Goal: Task Accomplishment & Management: Complete application form

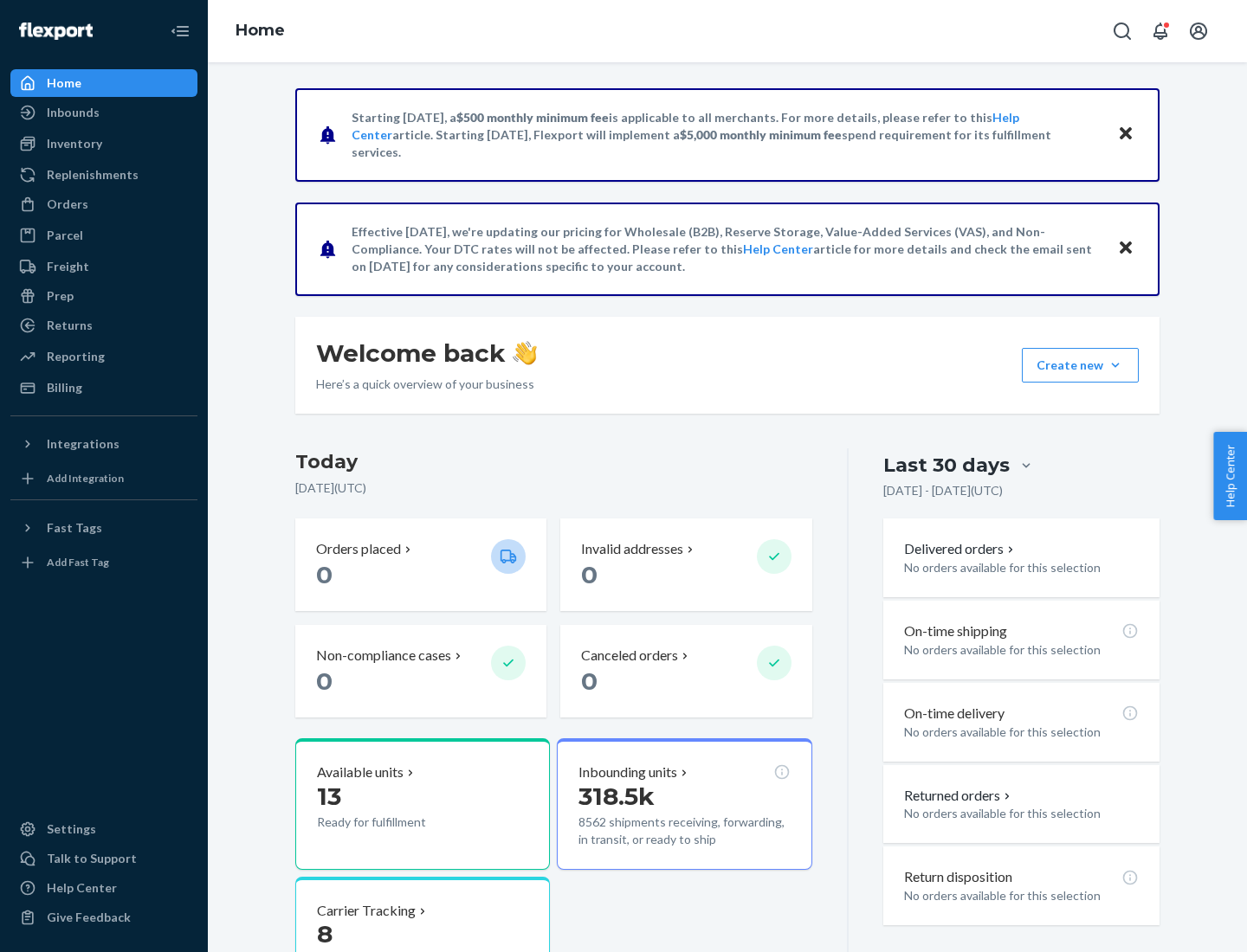
click at [1116, 365] on button "Create new Create new inbound Create new order Create new product" at bounding box center [1080, 364] width 117 height 35
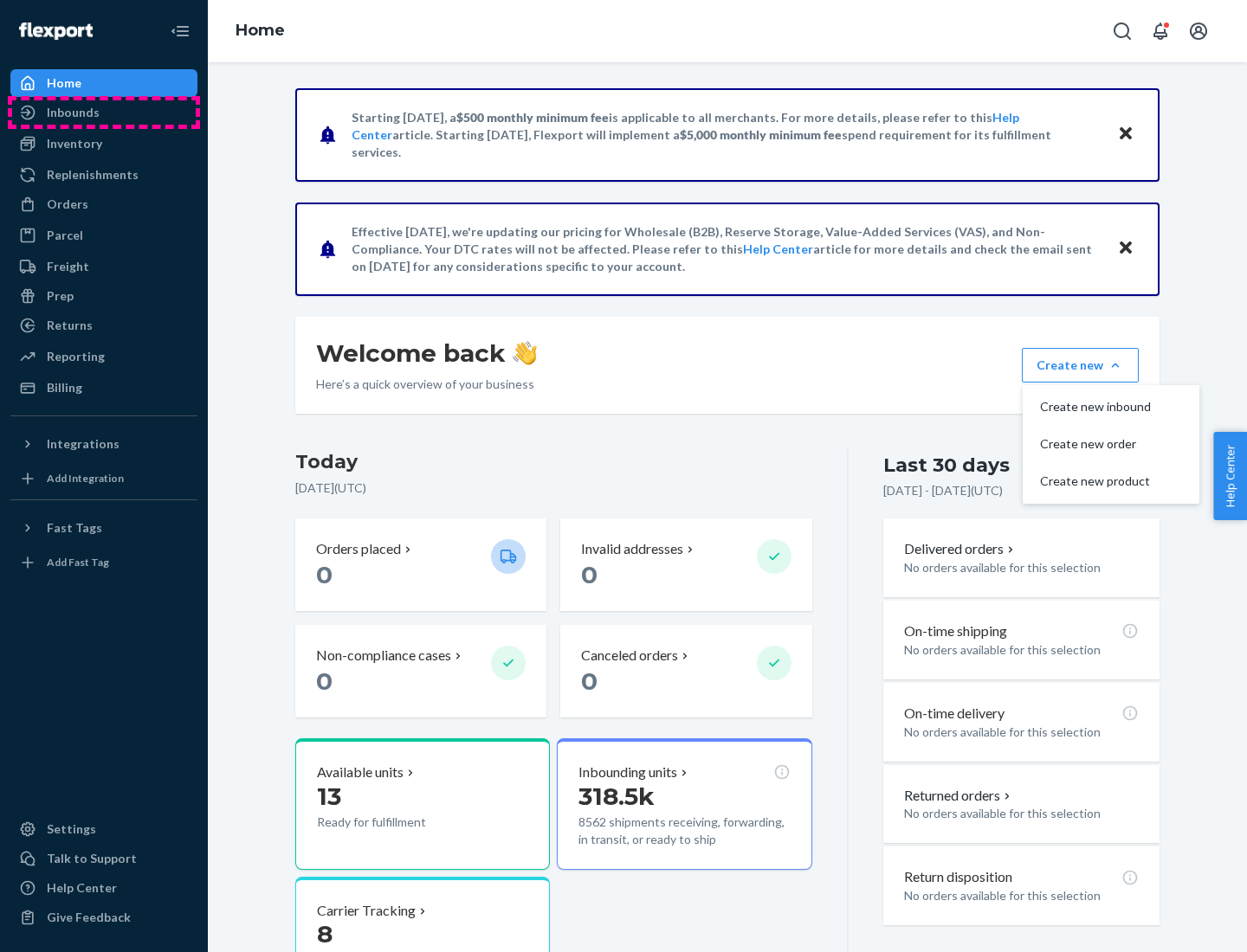
click at [104, 113] on div "Inbounds" at bounding box center [104, 113] width 183 height 24
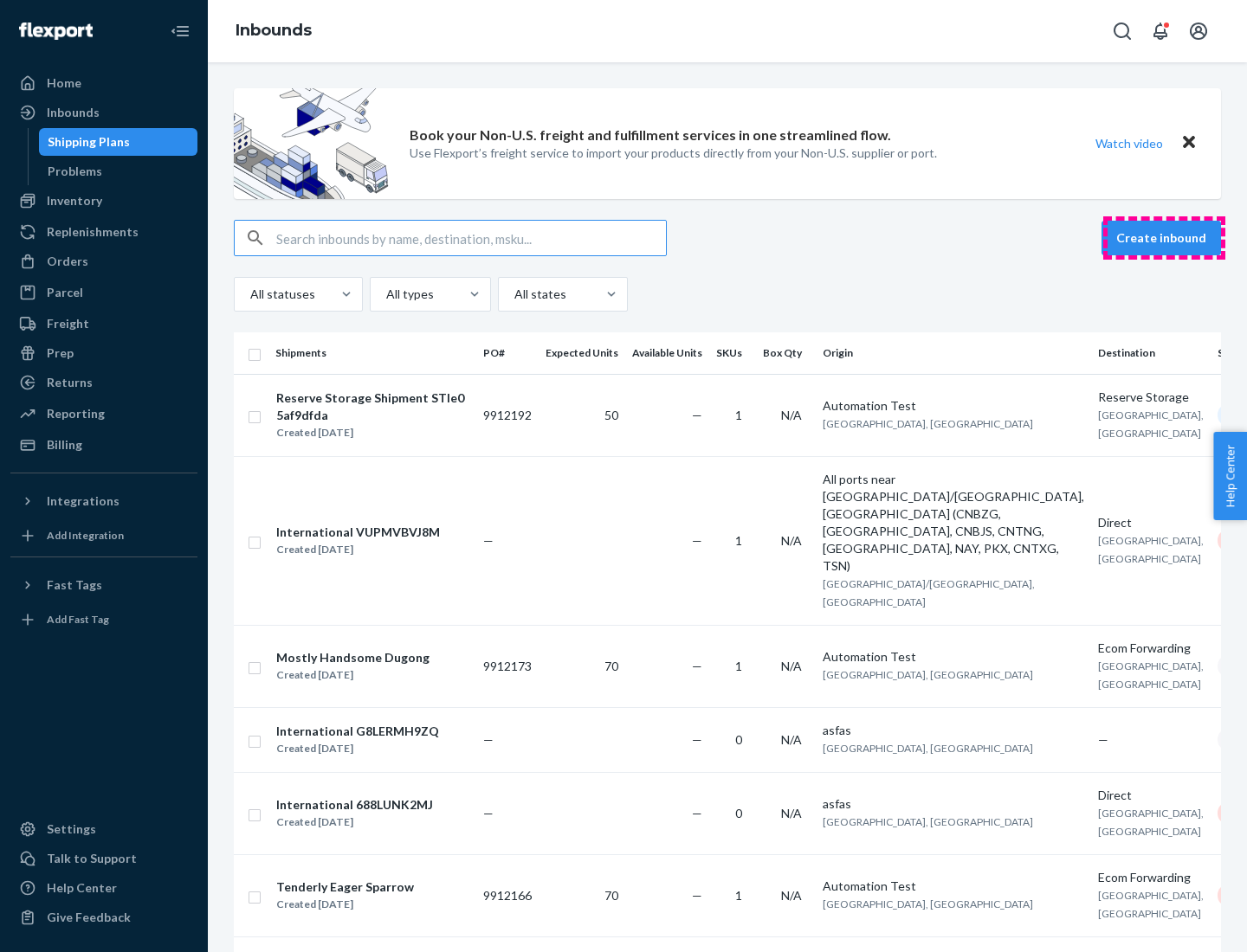
click at [1163, 238] on button "Create inbound" at bounding box center [1161, 238] width 120 height 35
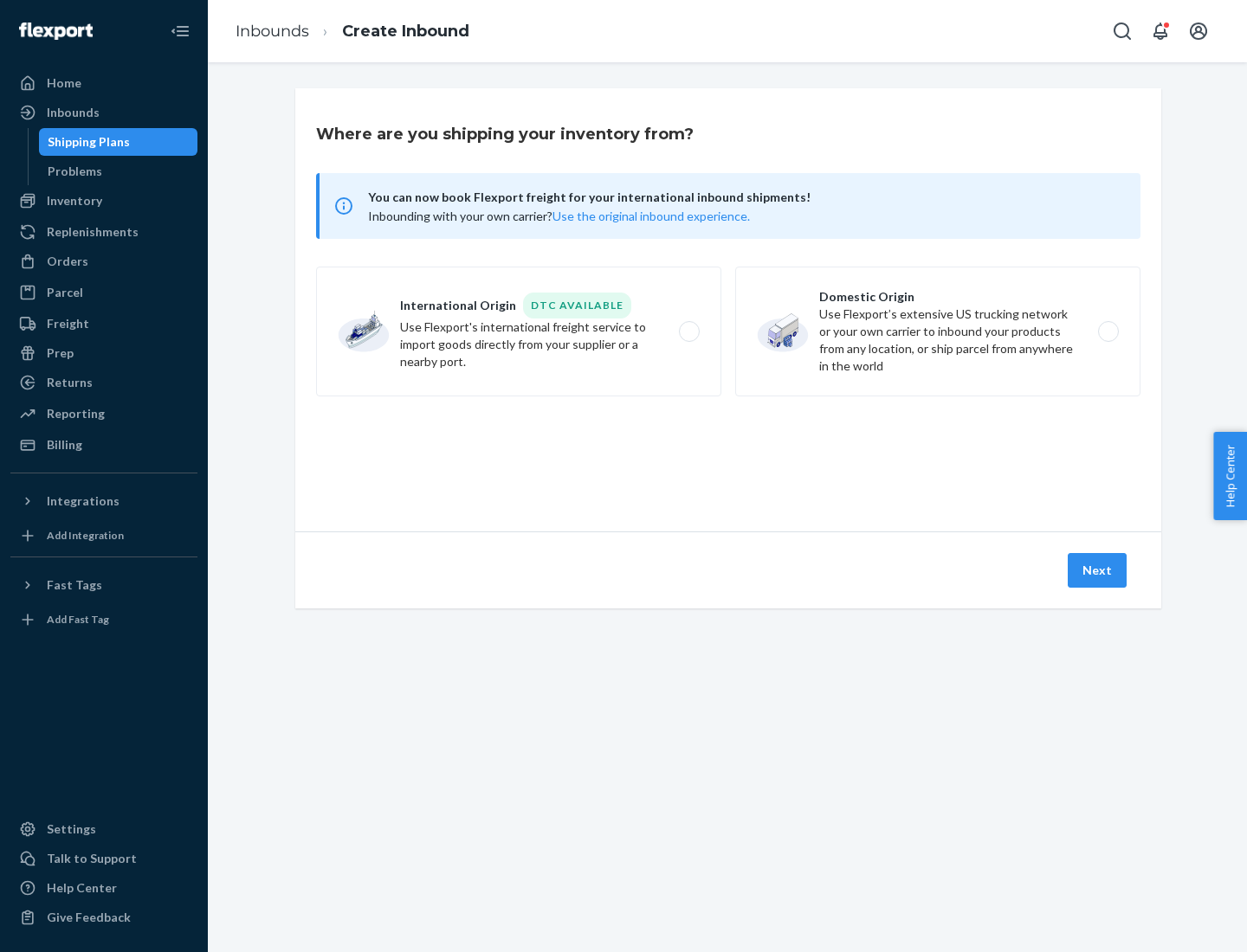
click at [937, 332] on label "Domestic Origin Use Flexport’s extensive US trucking network or your own carrie…" at bounding box center [937, 332] width 405 height 129
click at [1108, 332] on input "Domestic Origin Use Flexport’s extensive US trucking network or your own carrie…" at bounding box center [1113, 332] width 11 height 11
radio input "true"
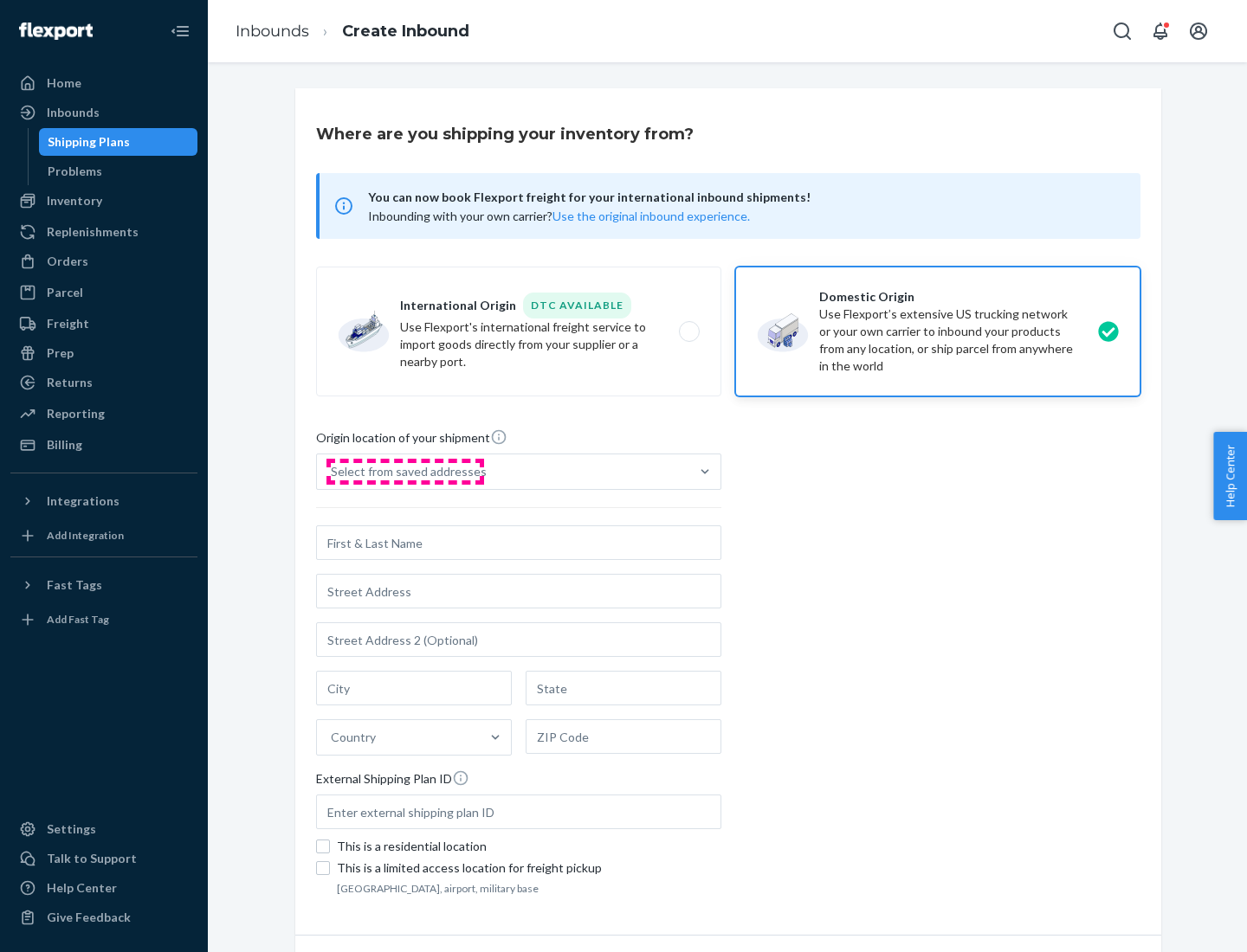
click at [404, 472] on div "Select from saved addresses" at bounding box center [408, 471] width 155 height 17
click at [333, 472] on input "Select from saved addresses" at bounding box center [332, 471] width 2 height 17
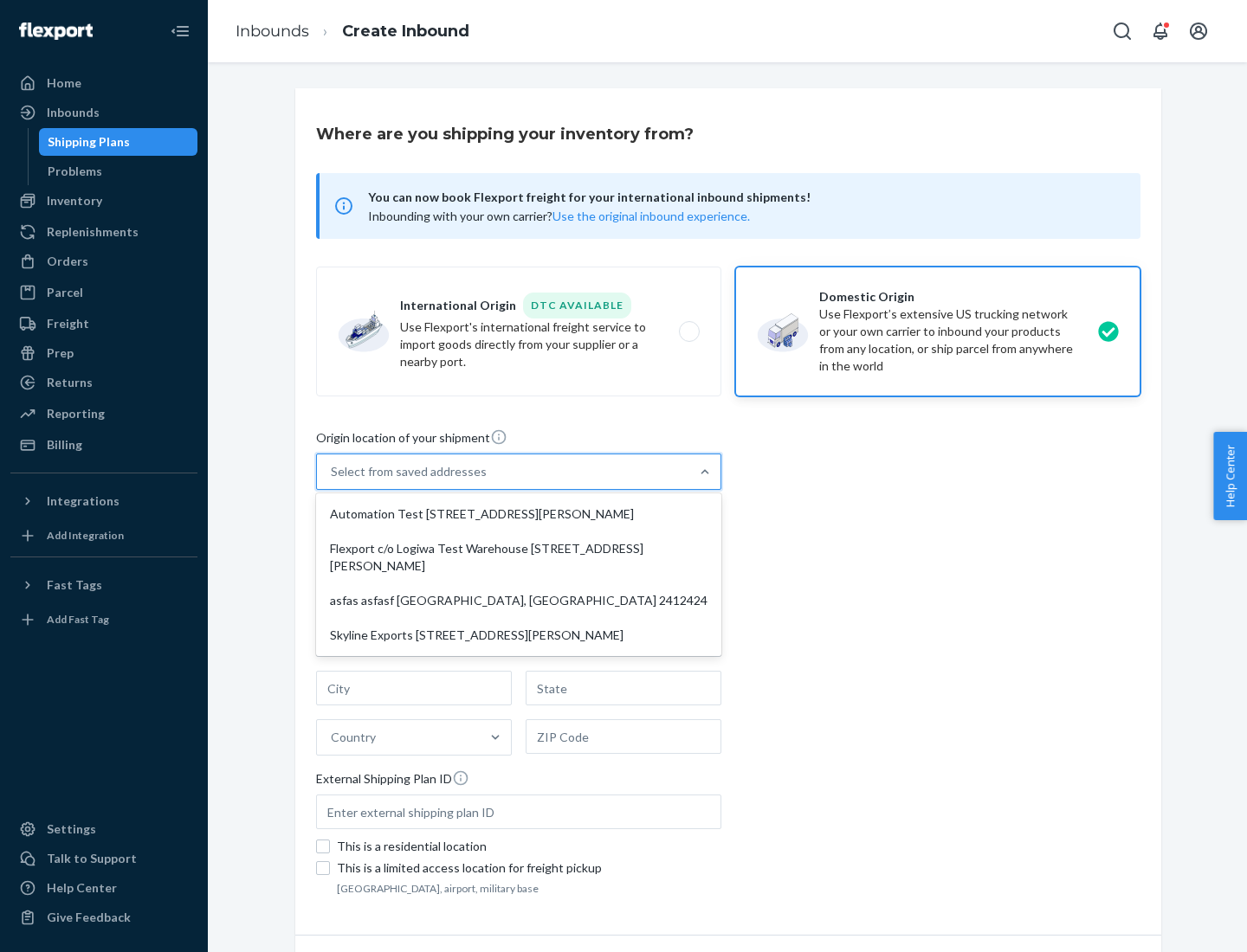
scroll to position [7, 0]
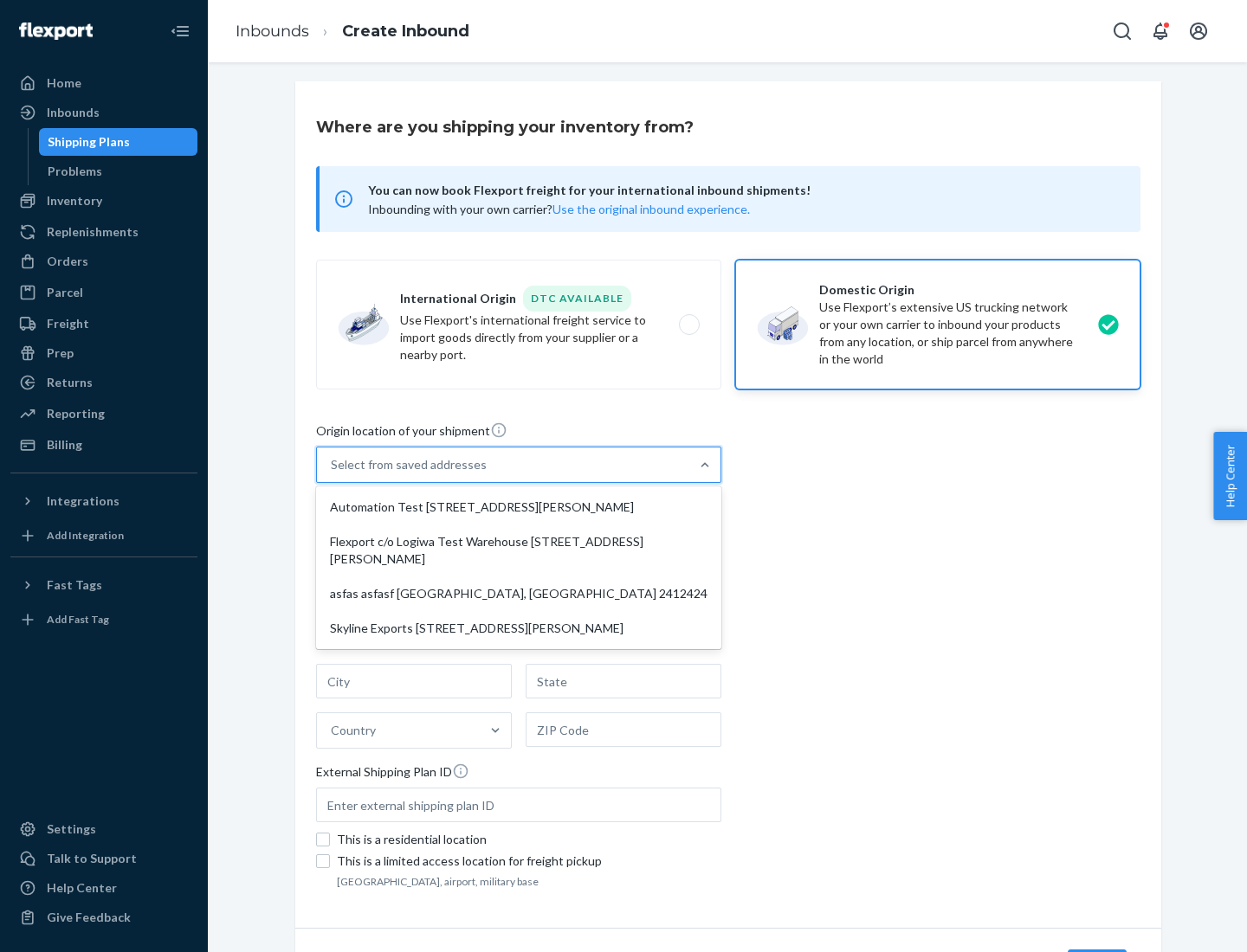
click at [519, 507] on div "Automation Test [STREET_ADDRESS][PERSON_NAME]" at bounding box center [519, 507] width 398 height 35
click at [333, 473] on input "option Automation Test [STREET_ADDRESS][PERSON_NAME] focused, 1 of 4. 4 results…" at bounding box center [332, 464] width 2 height 17
type input "Automation Test"
type input "9th Floor"
type input "[GEOGRAPHIC_DATA]"
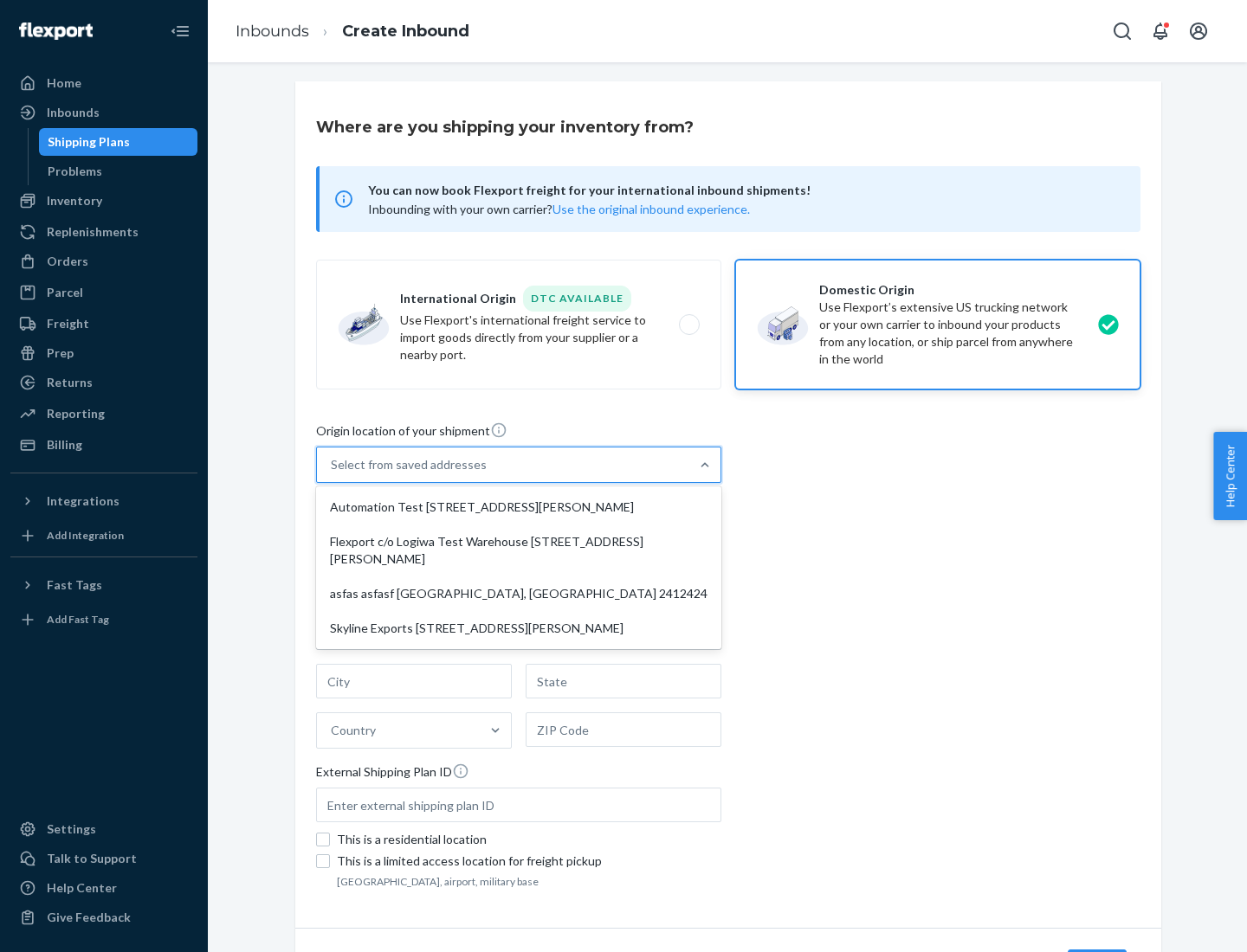
type input "CA"
type input "94104"
type input "[STREET_ADDRESS][PERSON_NAME]"
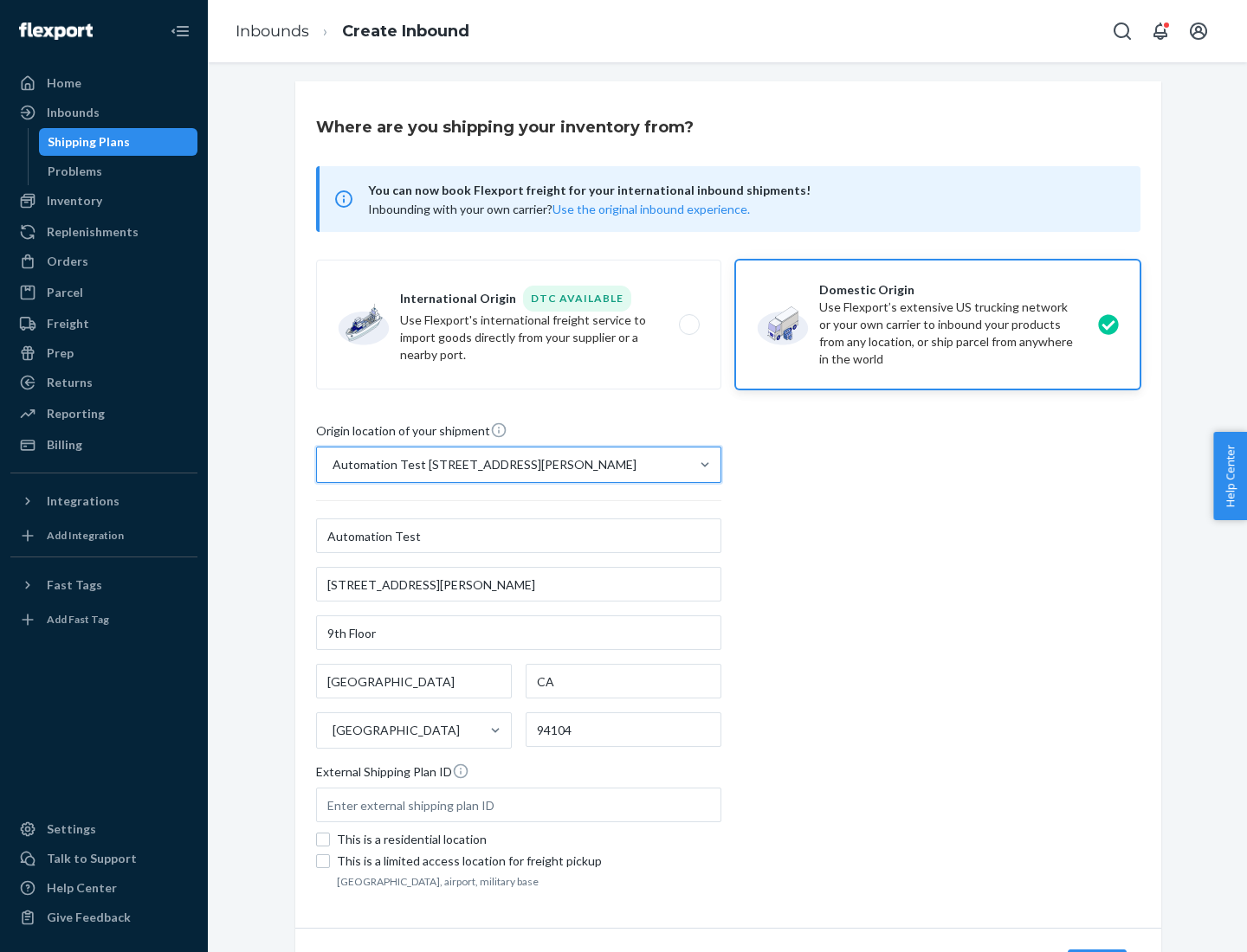
scroll to position [102, 0]
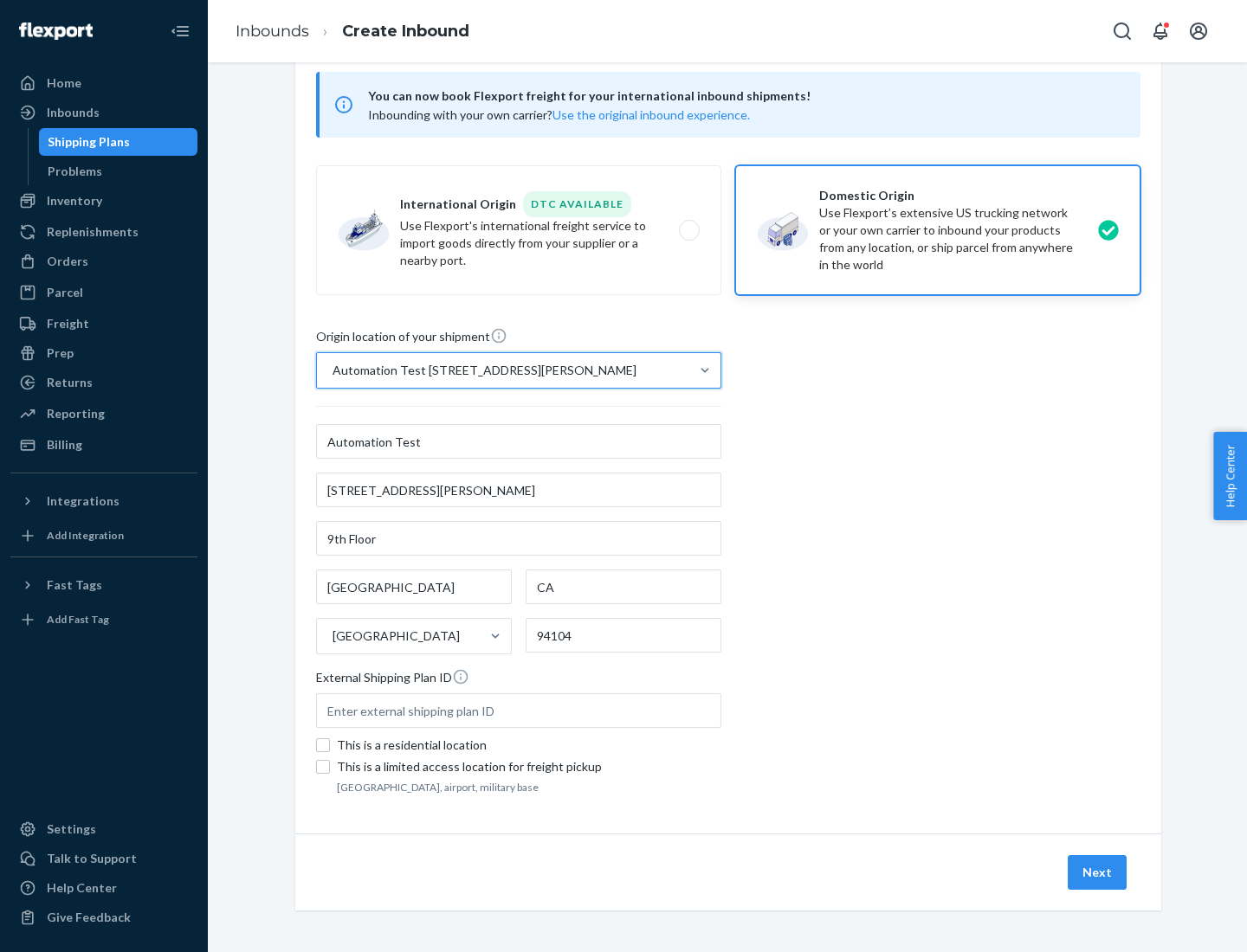
click at [1098, 872] on button "Next" at bounding box center [1097, 872] width 59 height 35
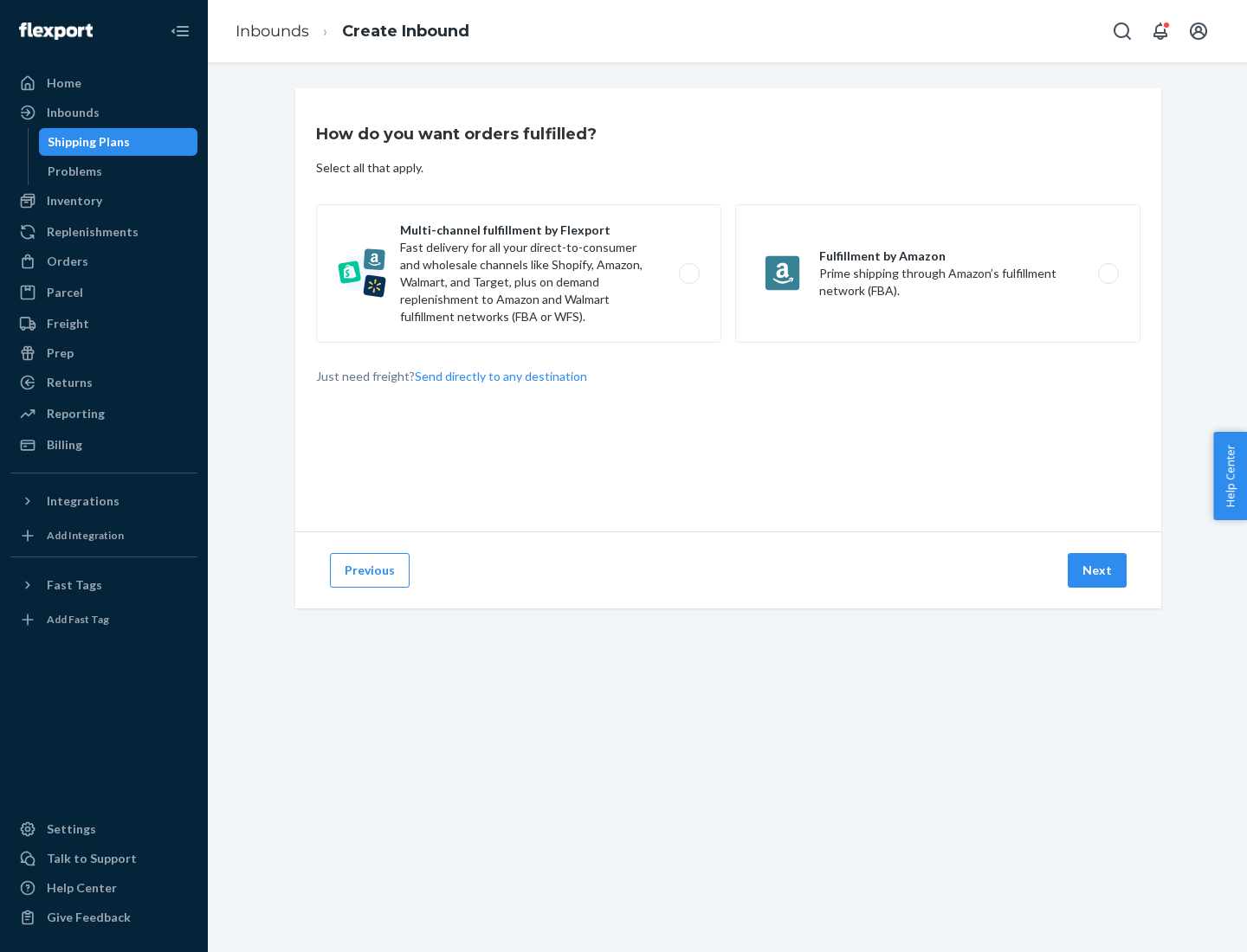
click at [519, 274] on label "Multi-channel fulfillment by Flexport Fast delivery for all your direct-to-cons…" at bounding box center [518, 273] width 405 height 138
click at [688, 274] on input "Multi-channel fulfillment by Flexport Fast delivery for all your direct-to-cons…" at bounding box center [693, 273] width 11 height 11
radio input "true"
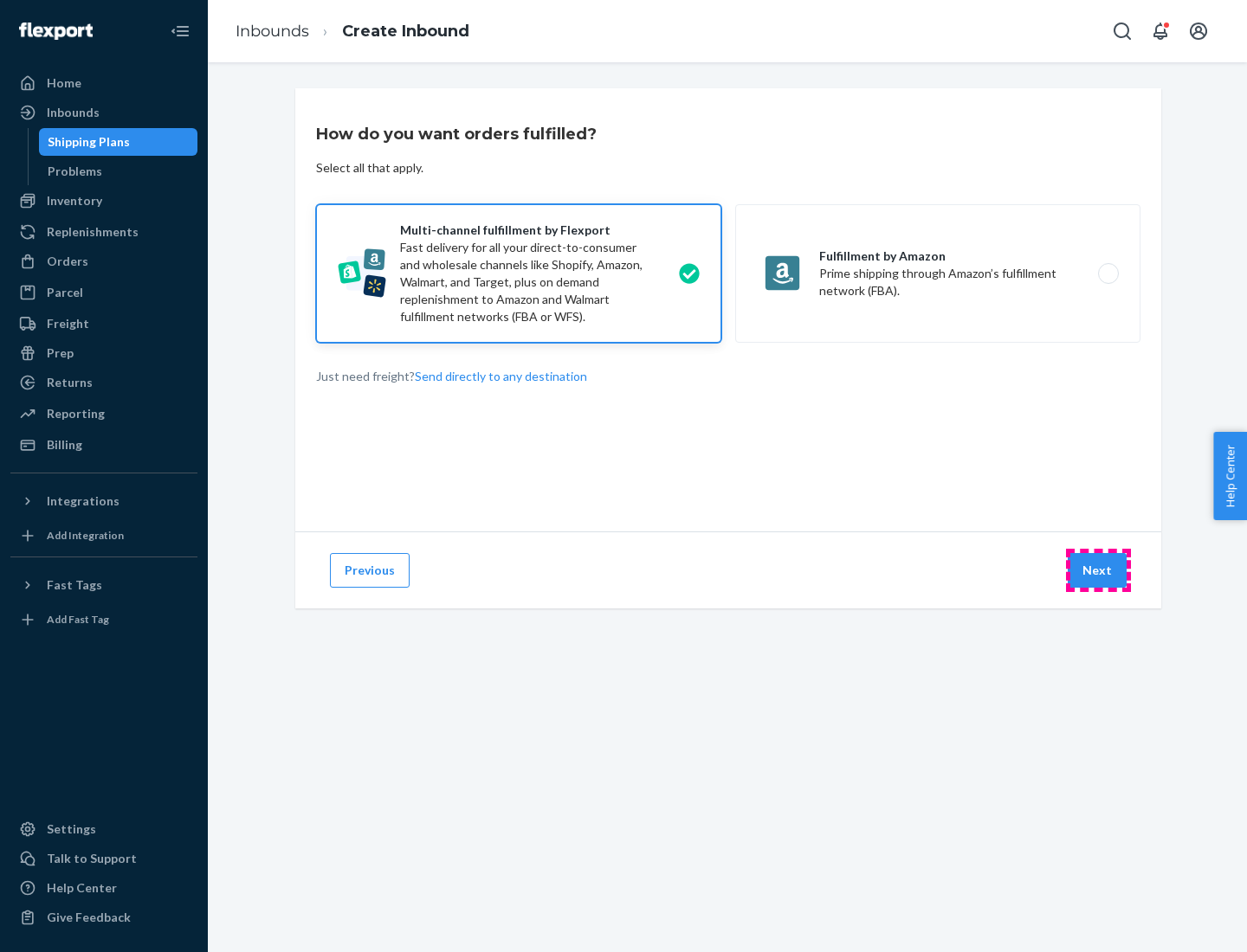
click at [1098, 571] on button "Next" at bounding box center [1097, 570] width 59 height 35
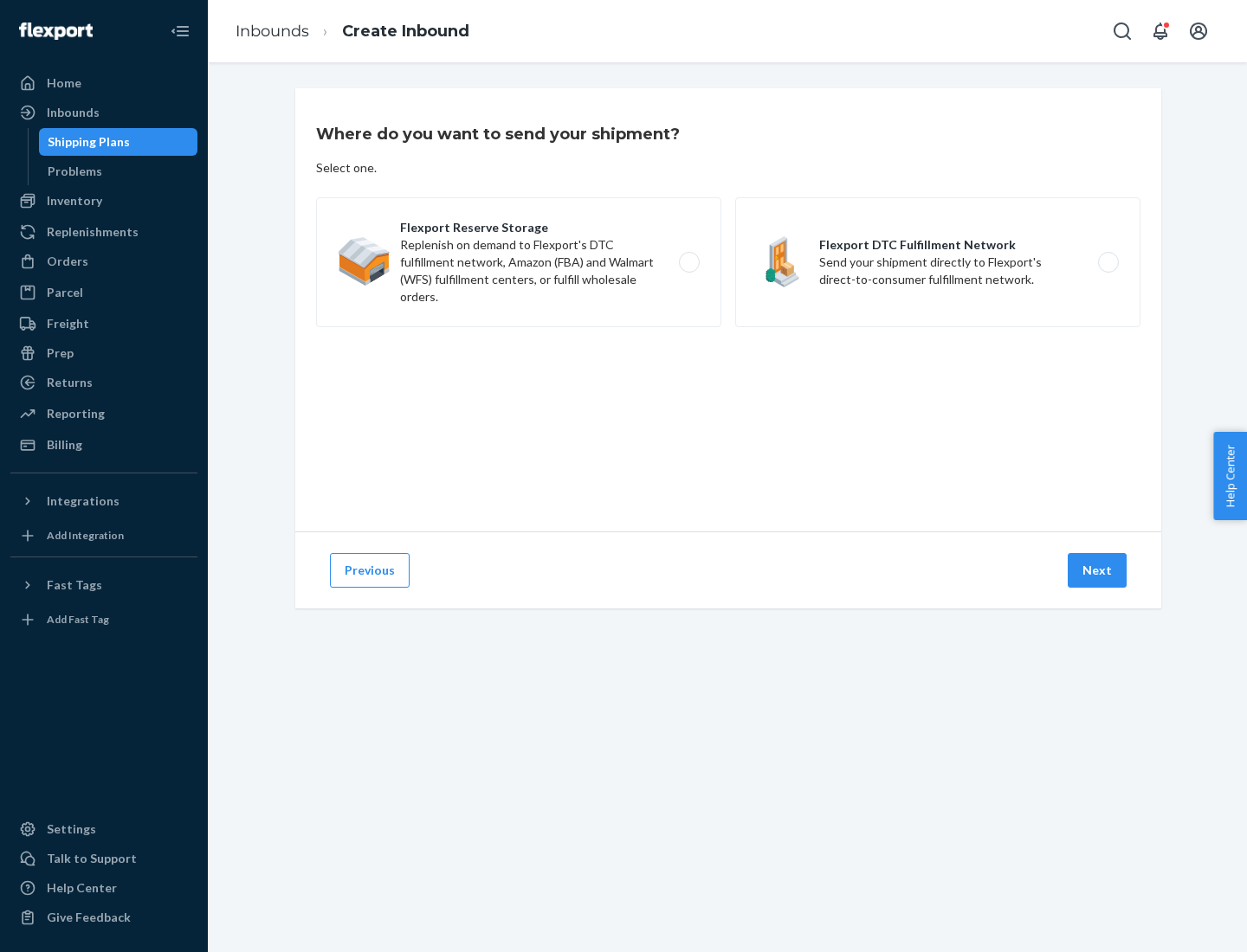
click at [937, 262] on label "Flexport DTC Fulfillment Network Send your shipment directly to Flexport's dire…" at bounding box center [937, 262] width 405 height 129
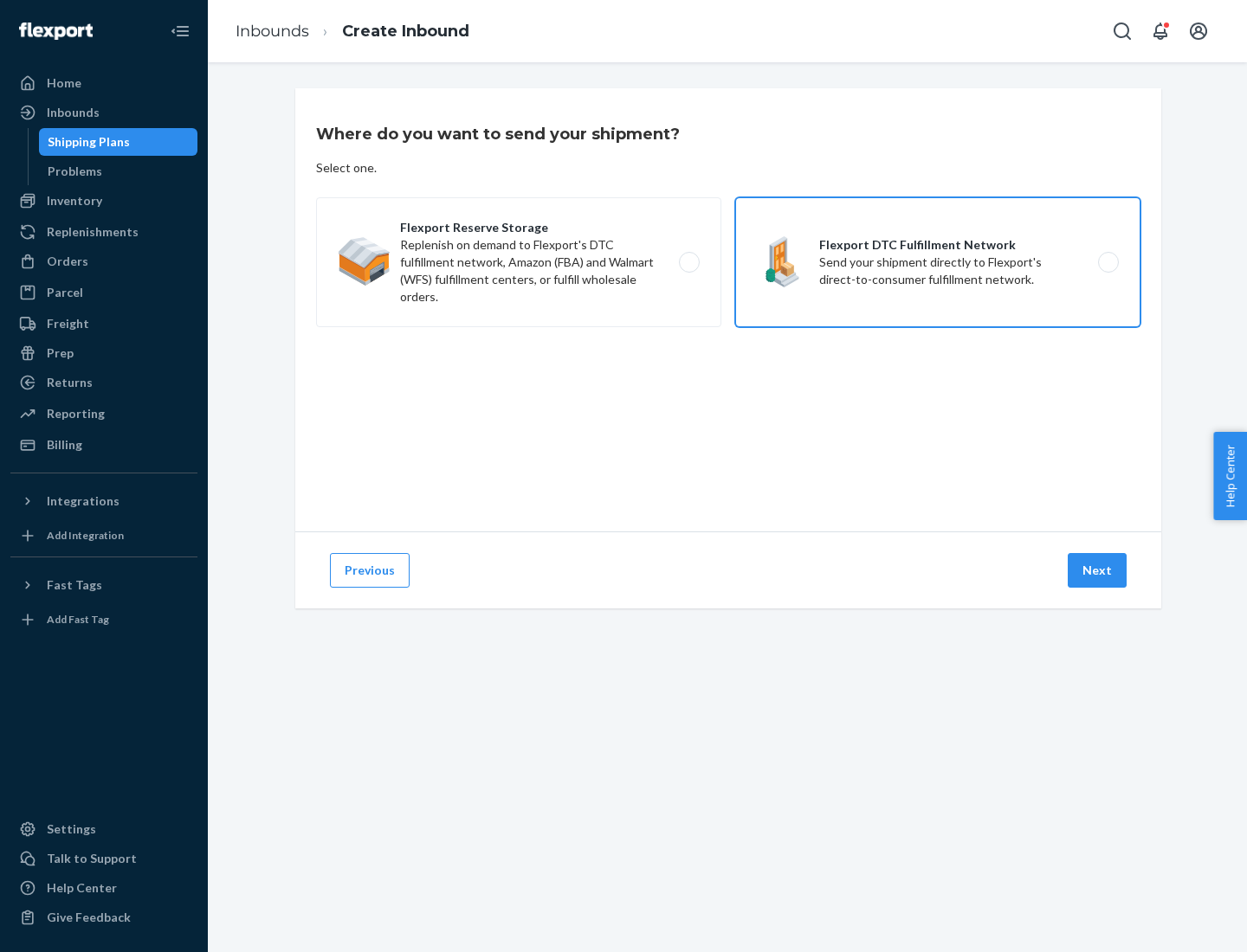
click at [1108, 262] on input "Flexport DTC Fulfillment Network Send your shipment directly to Flexport's dire…" at bounding box center [1113, 262] width 11 height 11
radio input "true"
click at [1098, 571] on button "Next" at bounding box center [1097, 570] width 59 height 35
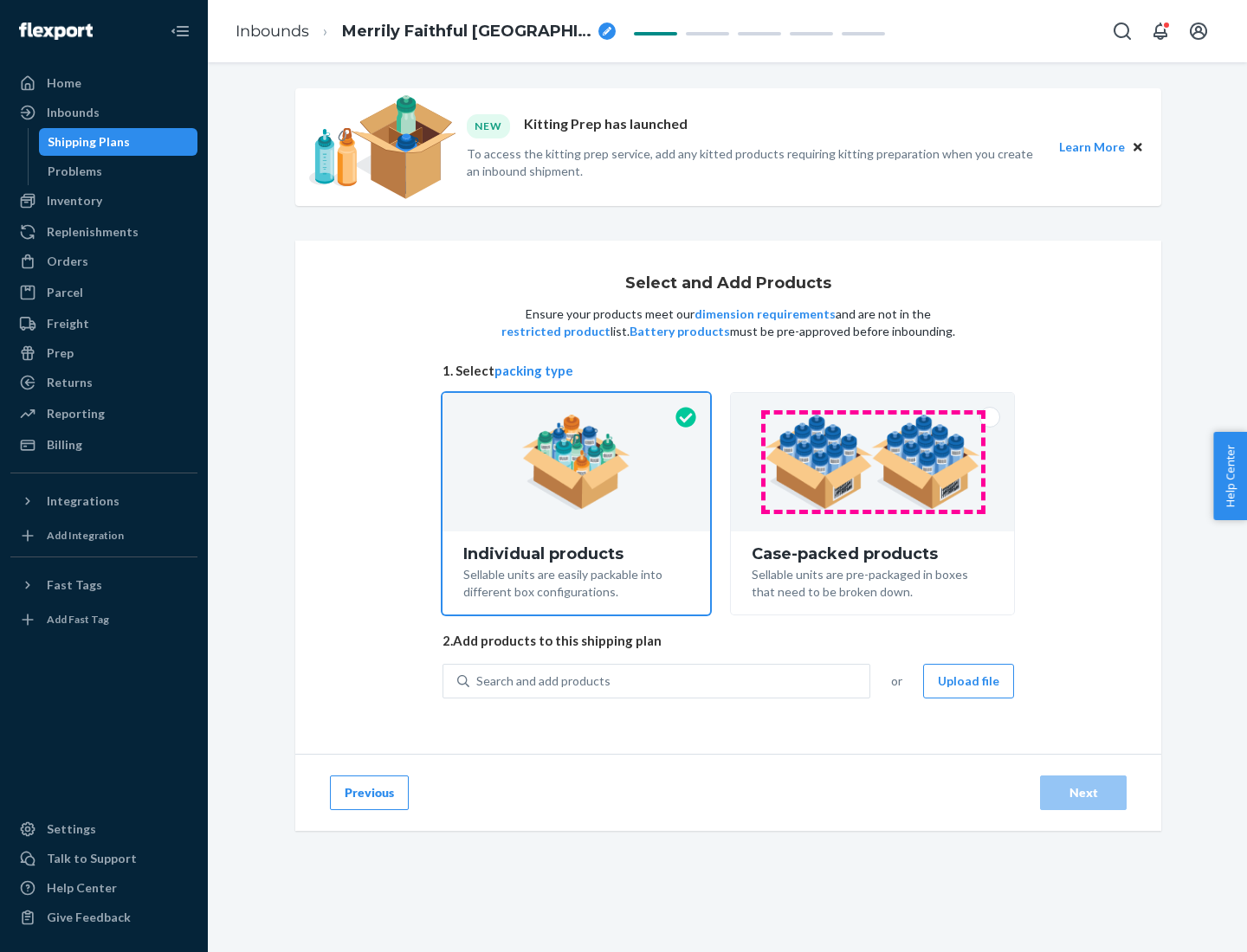
click at [873, 462] on img at bounding box center [873, 462] width 215 height 96
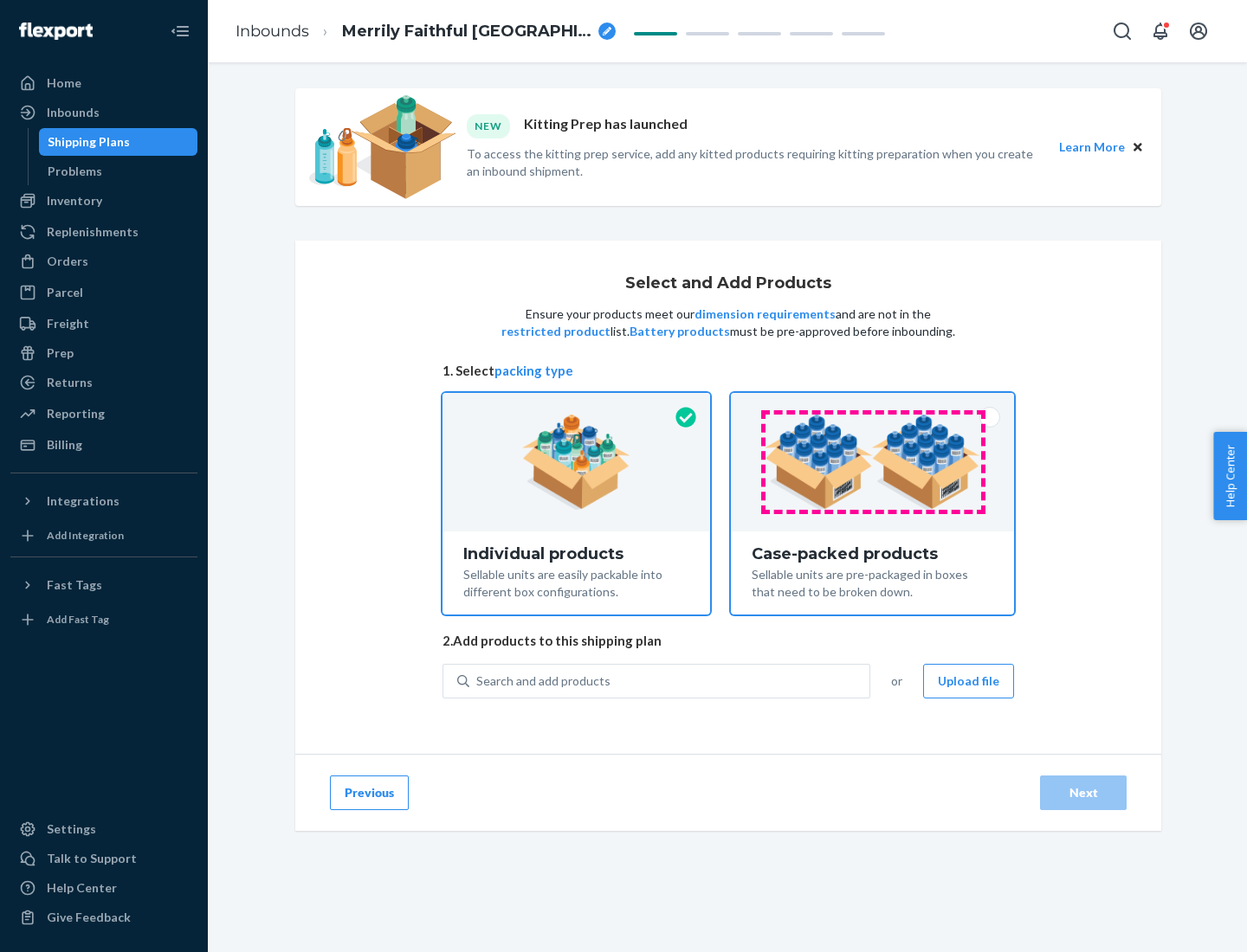
click at [873, 404] on input "Case-packed products Sellable units are pre-packaged in boxes that need to be b…" at bounding box center [872, 398] width 11 height 11
radio input "true"
radio input "false"
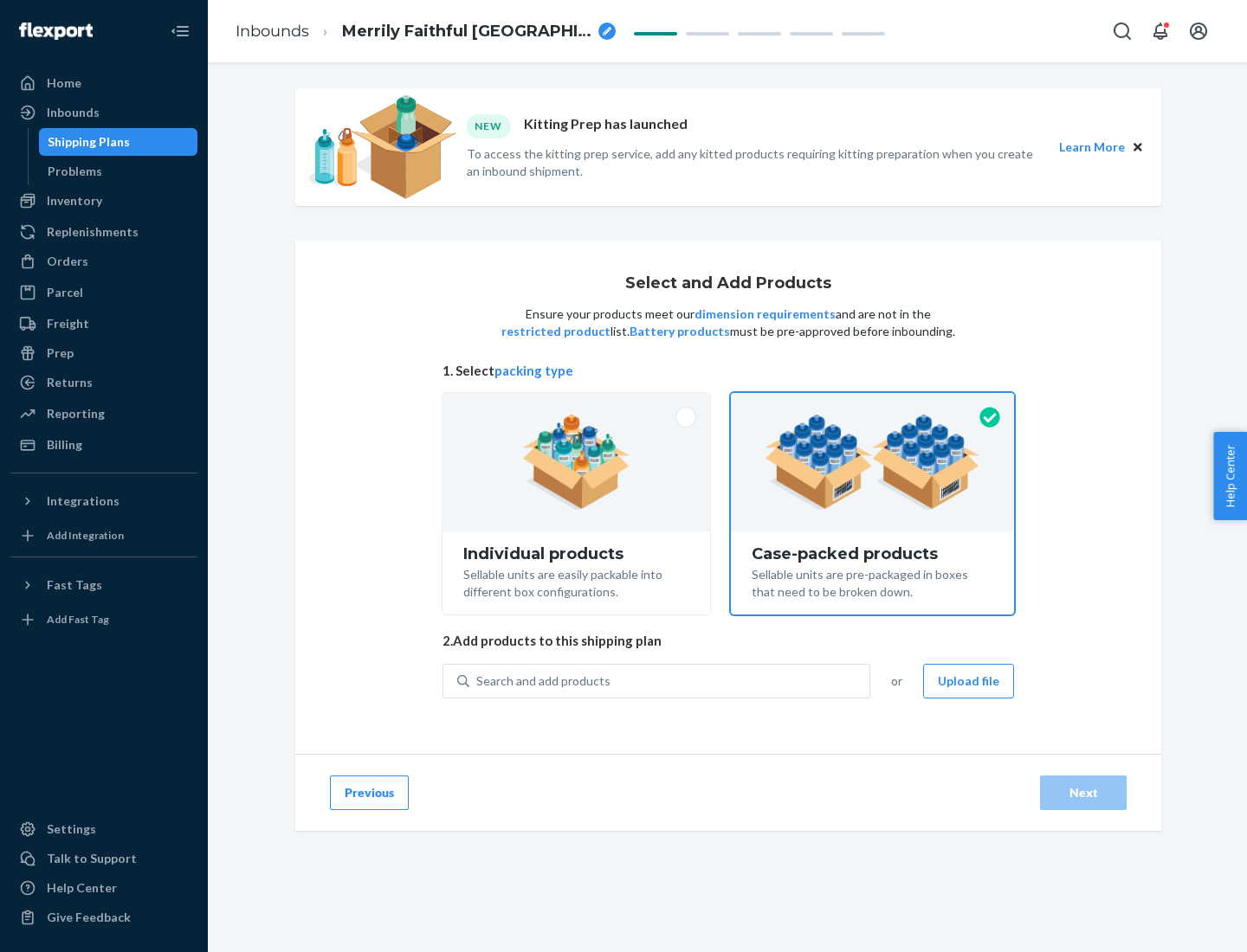
click at [670, 680] on div "Search and add products" at bounding box center [669, 680] width 400 height 31
click at [478, 680] on input "Search and add products" at bounding box center [477, 680] width 2 height 17
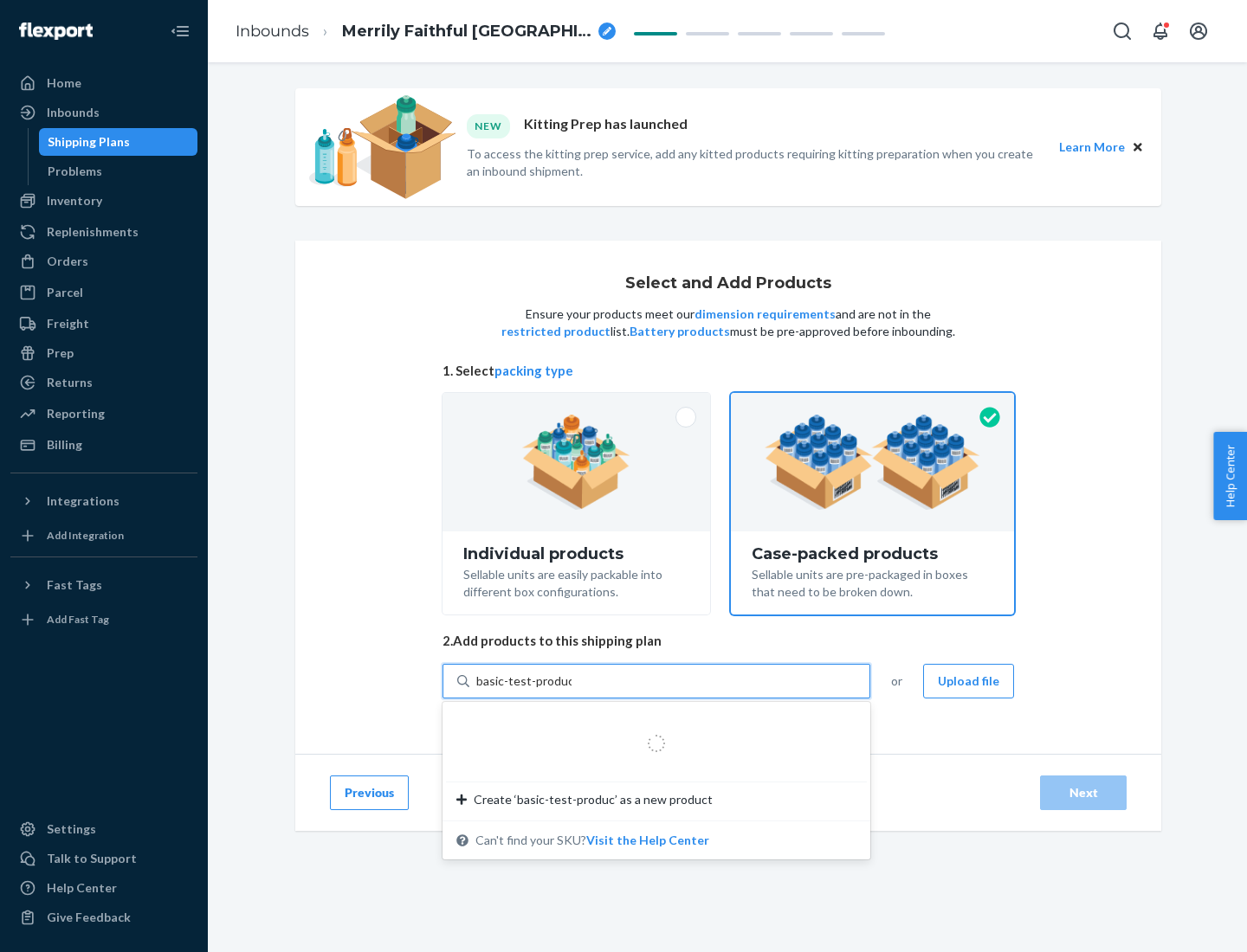
type input "basic-test-product-1"
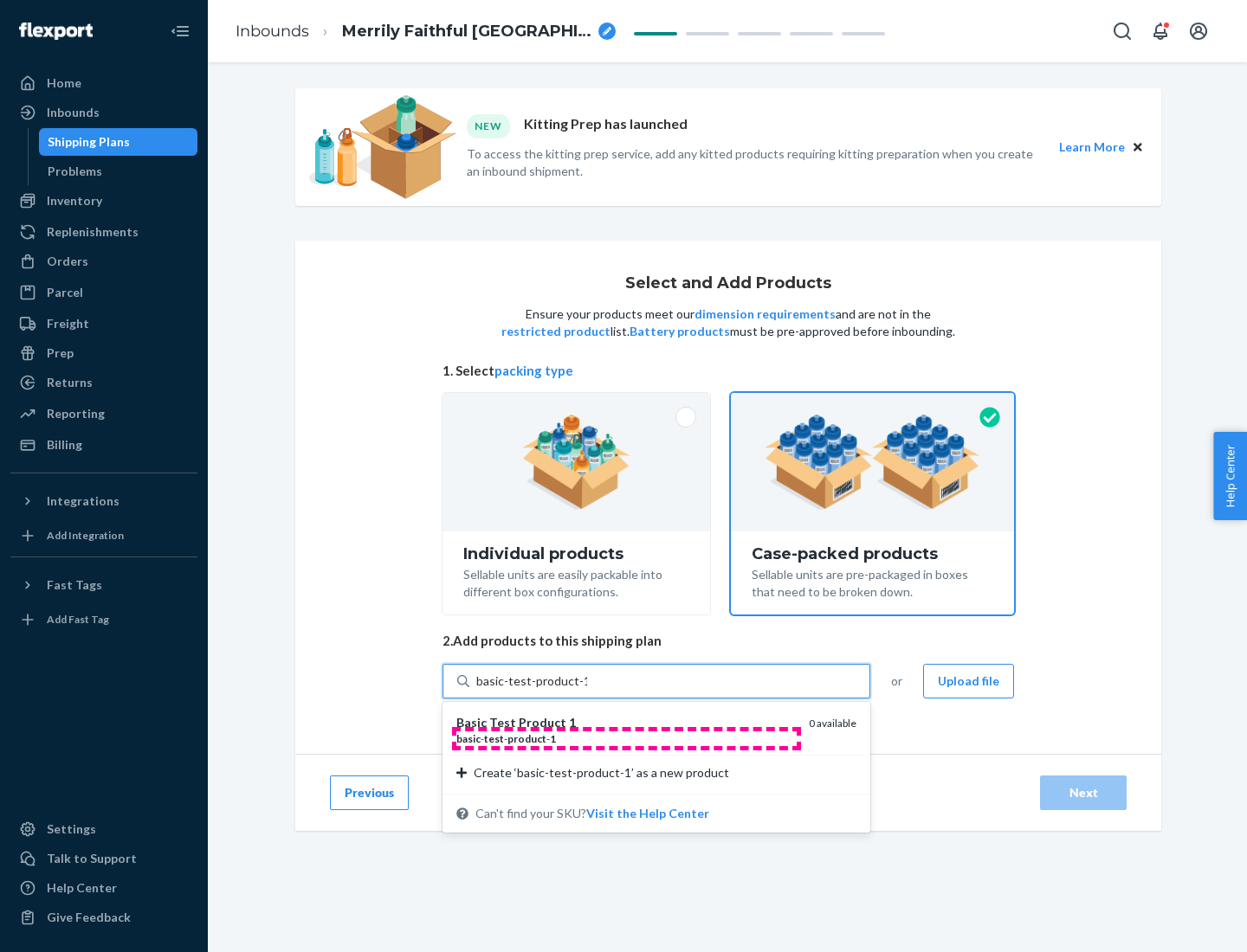
click at [625, 738] on div "basic - test - product - 1" at bounding box center [625, 738] width 339 height 15
click at [587, 690] on input "basic-test-product-1" at bounding box center [531, 680] width 111 height 17
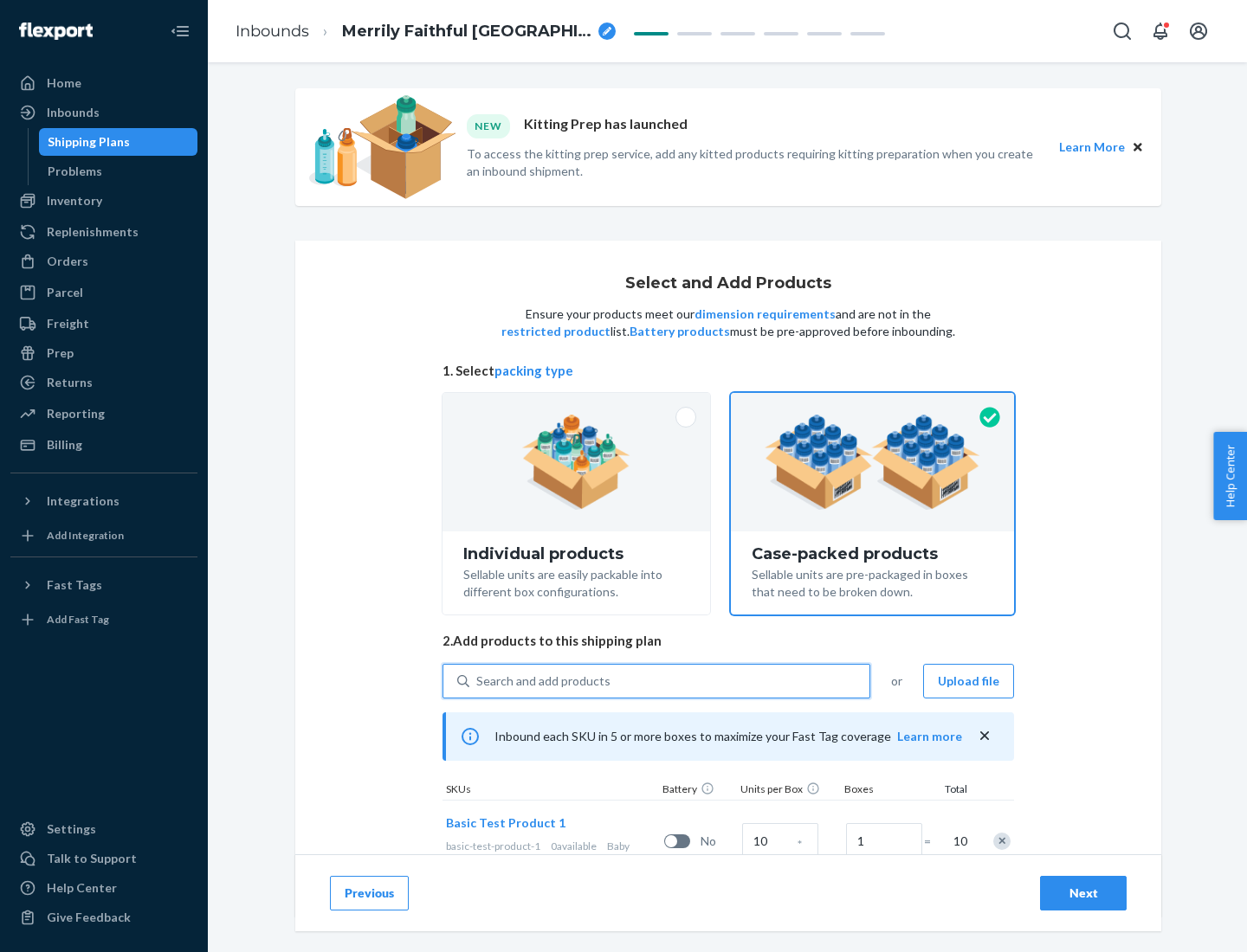
scroll to position [63, 0]
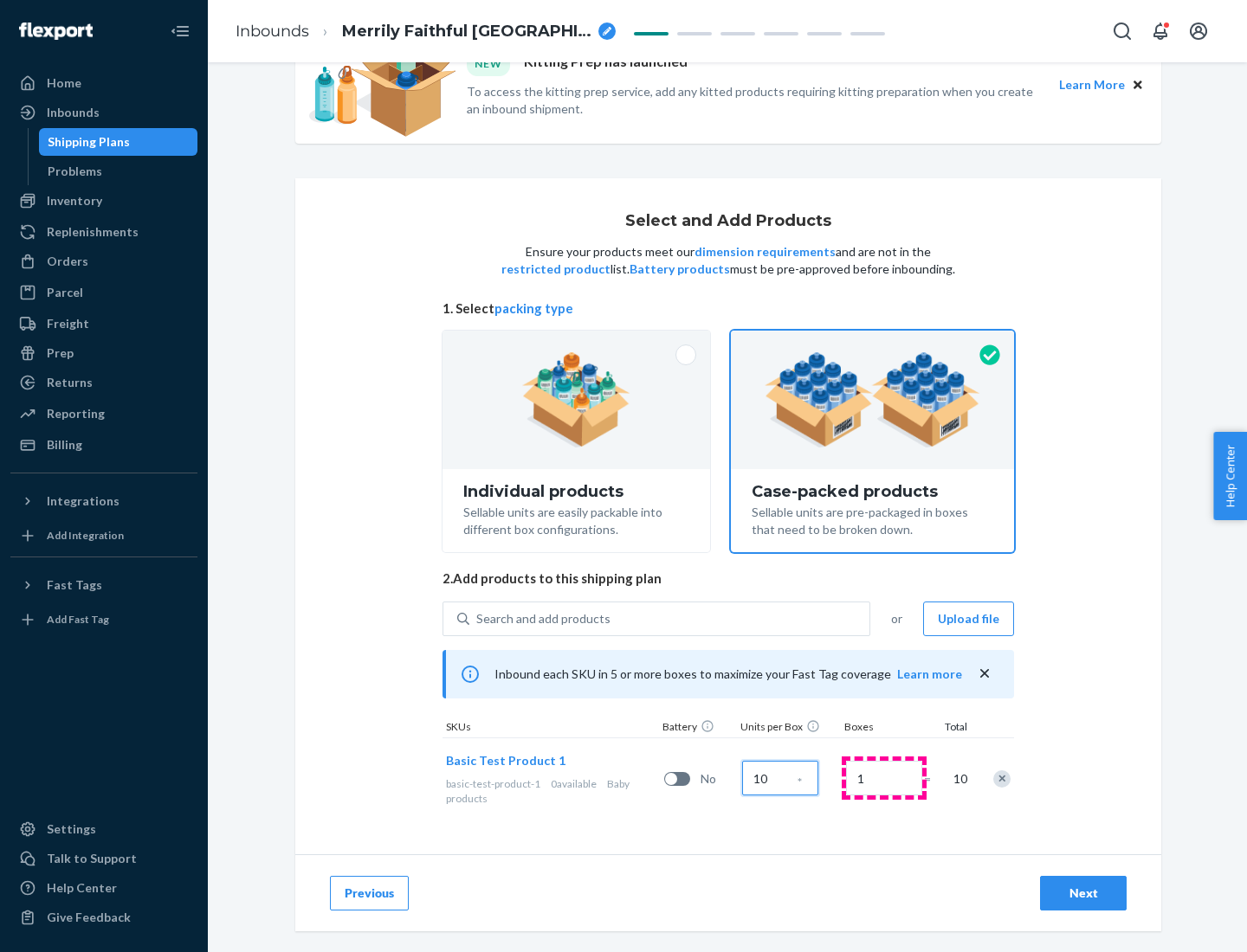
type input "10"
type input "7"
click at [1083, 893] on div "Next" at bounding box center [1083, 892] width 57 height 17
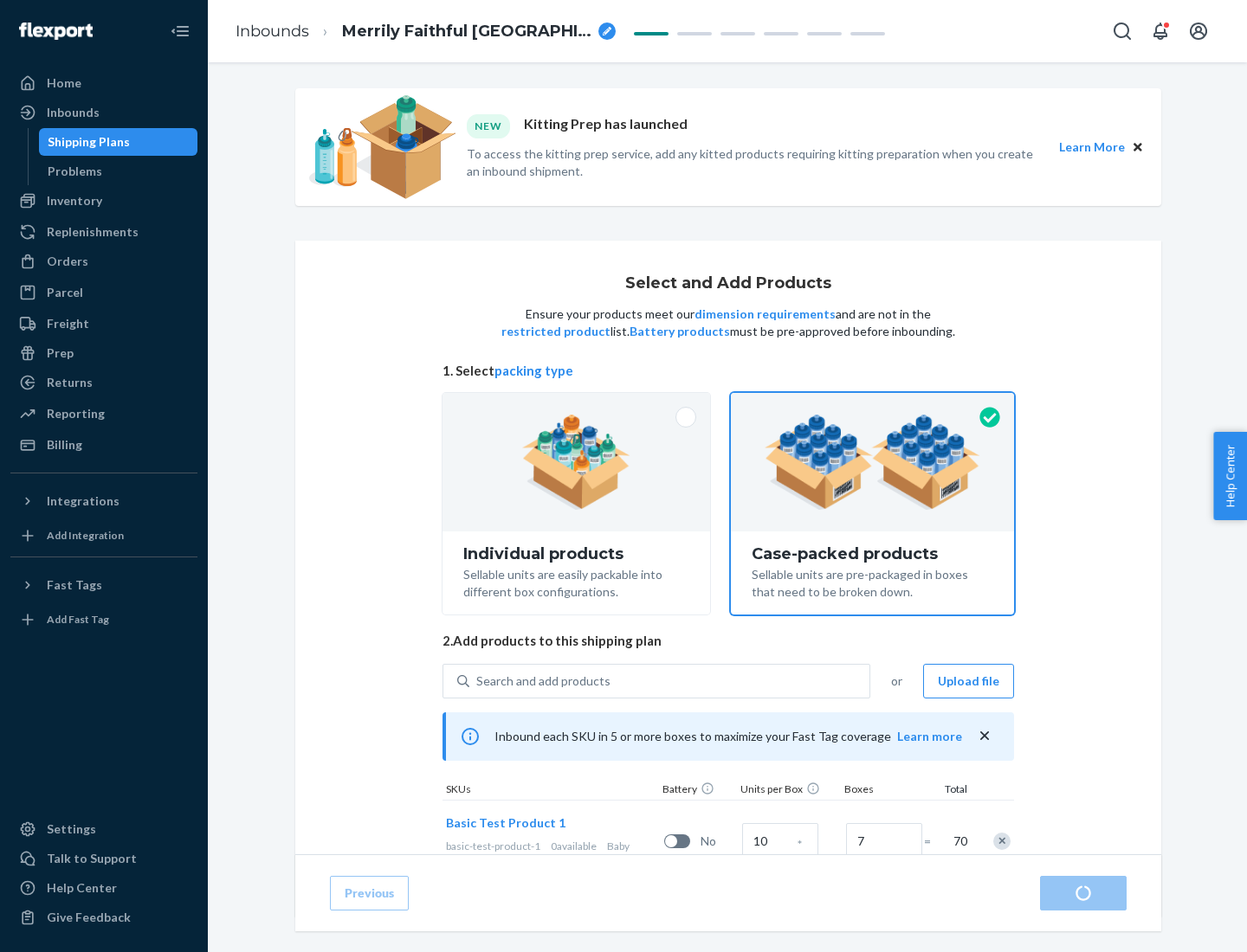
radio input "true"
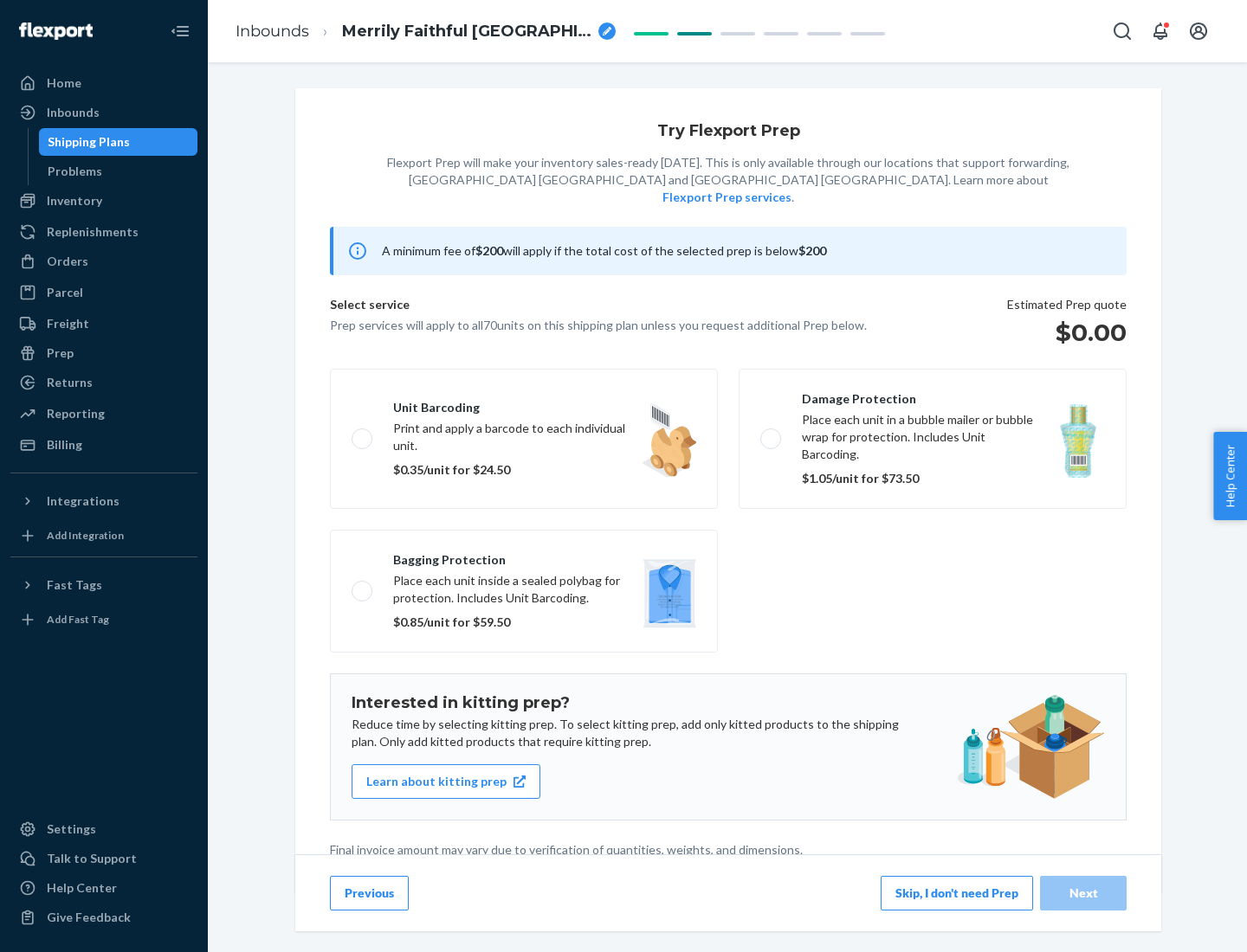
scroll to position [4, 0]
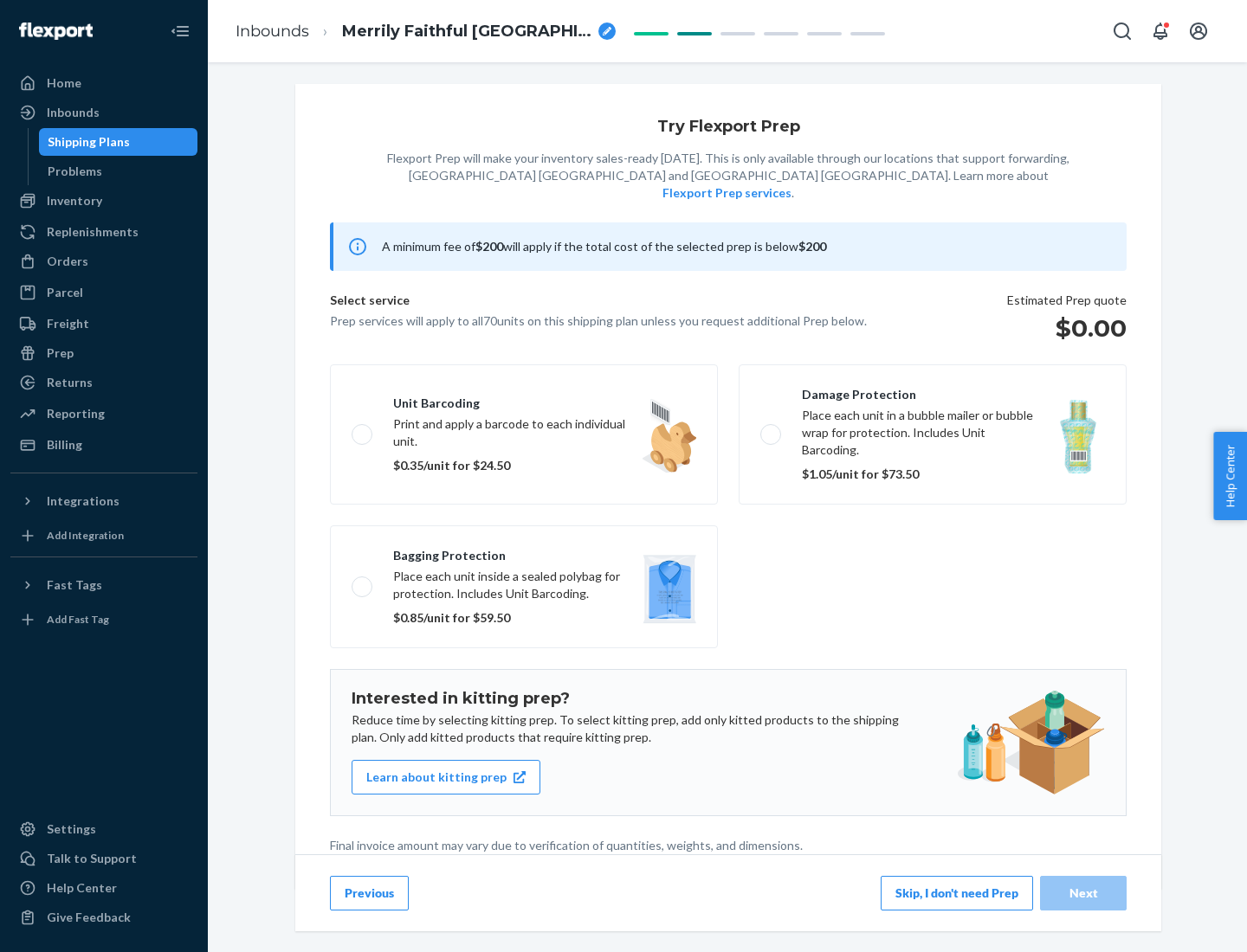
click at [524, 552] on label "Bagging protection Place each unit inside a sealed polybag for protection. Incl…" at bounding box center [523, 587] width 387 height 122
click at [363, 581] on input "Bagging protection Place each unit inside a sealed polybag for protection. Incl…" at bounding box center [357, 586] width 11 height 11
checkbox input "true"
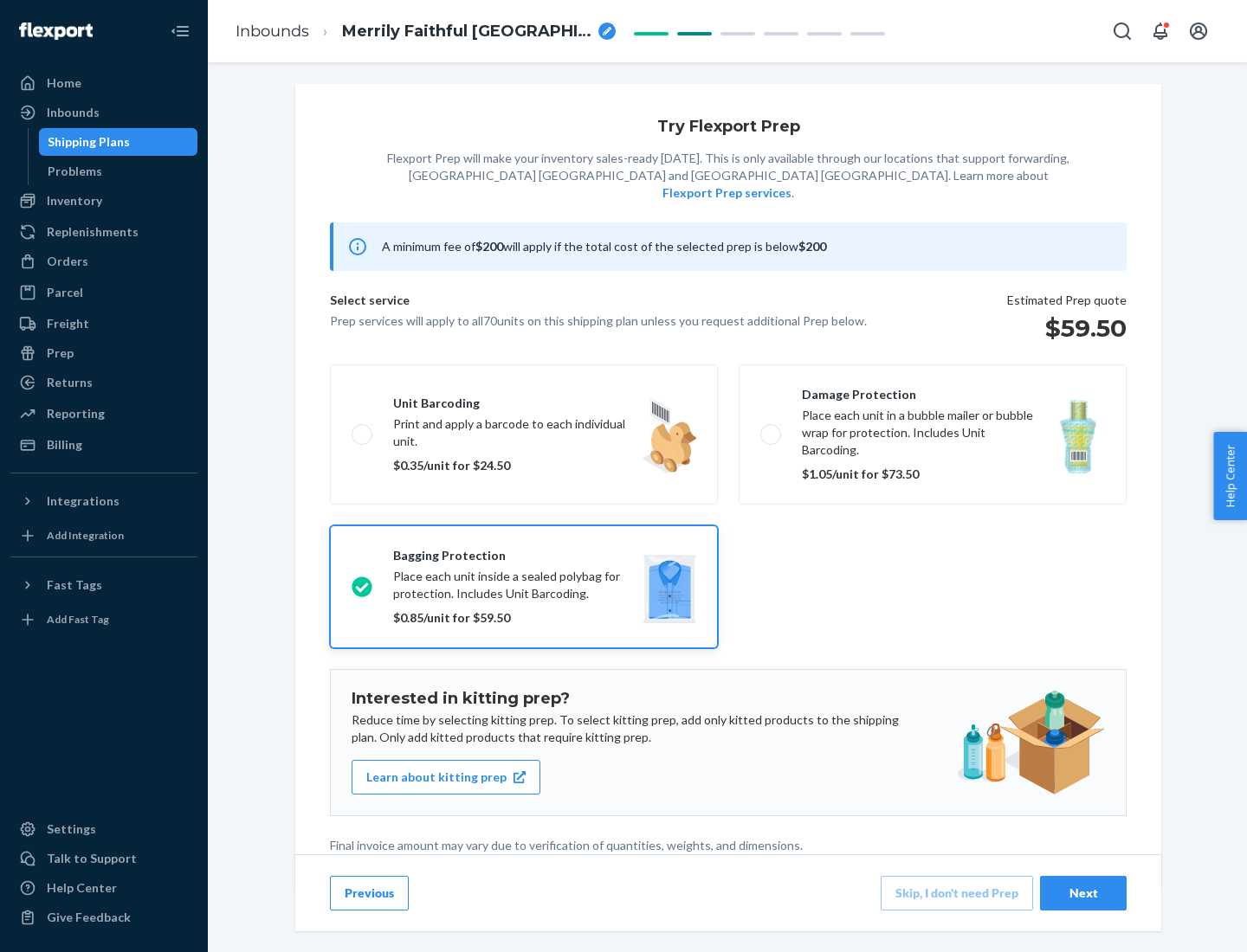
click at [1083, 892] on div "Next" at bounding box center [1083, 892] width 57 height 17
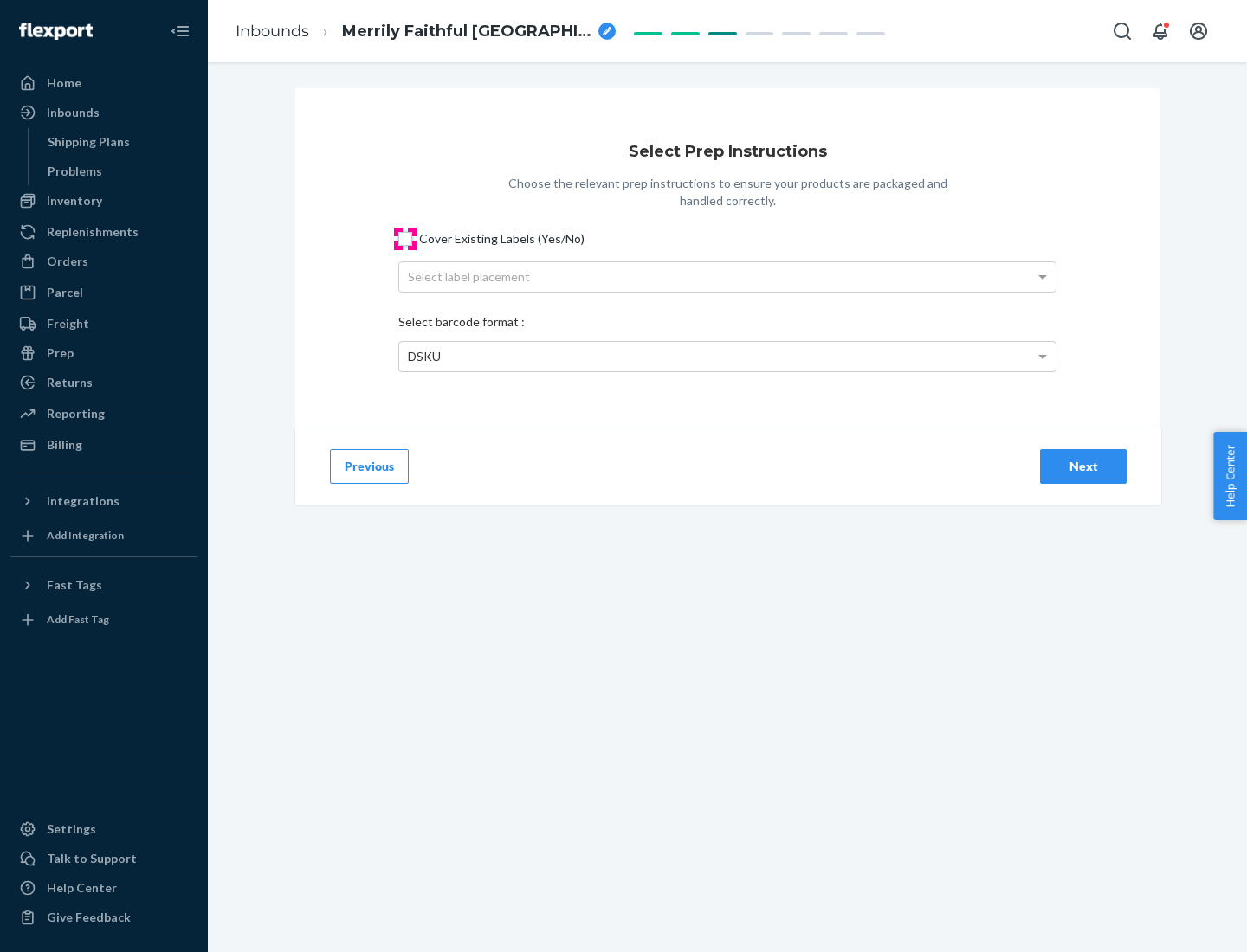
click at [405, 238] on input "Cover Existing Labels (Yes/No)" at bounding box center [405, 239] width 14 height 14
checkbox input "true"
click at [727, 276] on div "Select label placement" at bounding box center [727, 277] width 656 height 30
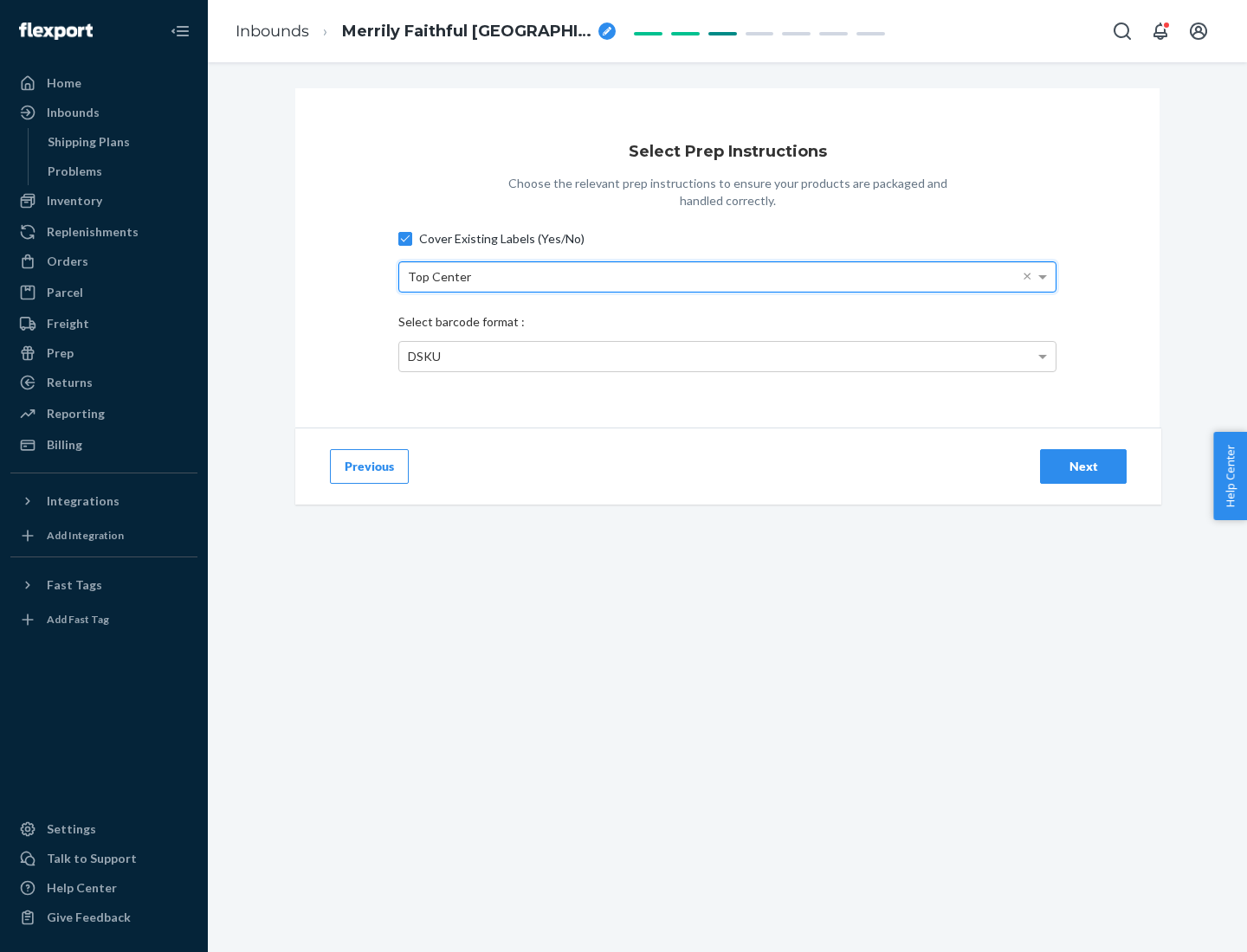
click at [727, 356] on div "DSKU" at bounding box center [727, 357] width 656 height 30
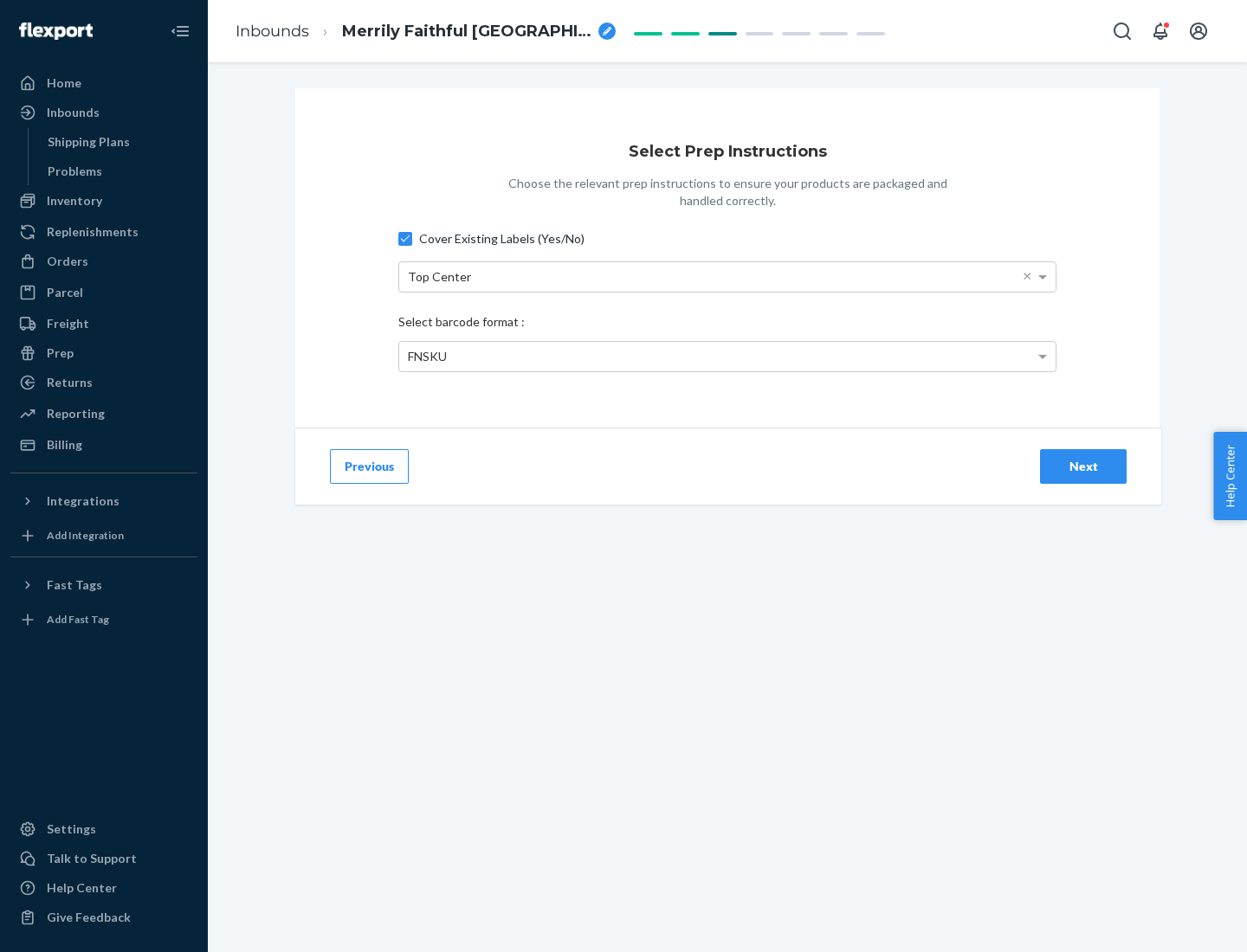
click at [1083, 466] on div "Next" at bounding box center [1083, 466] width 57 height 17
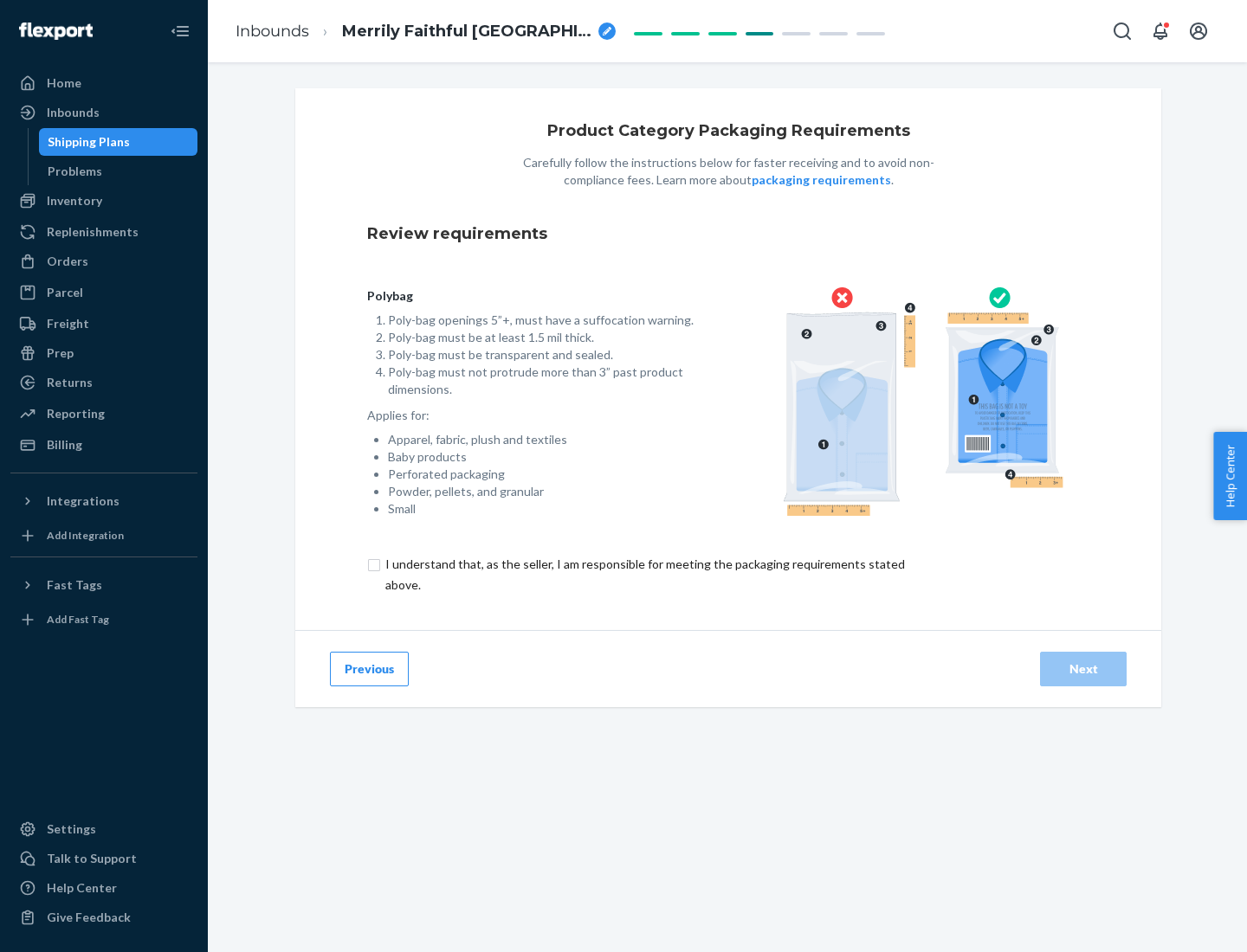
click at [643, 574] on input "checkbox" at bounding box center [655, 575] width 576 height 42
checkbox input "true"
click at [1083, 668] on div "Next" at bounding box center [1083, 668] width 57 height 17
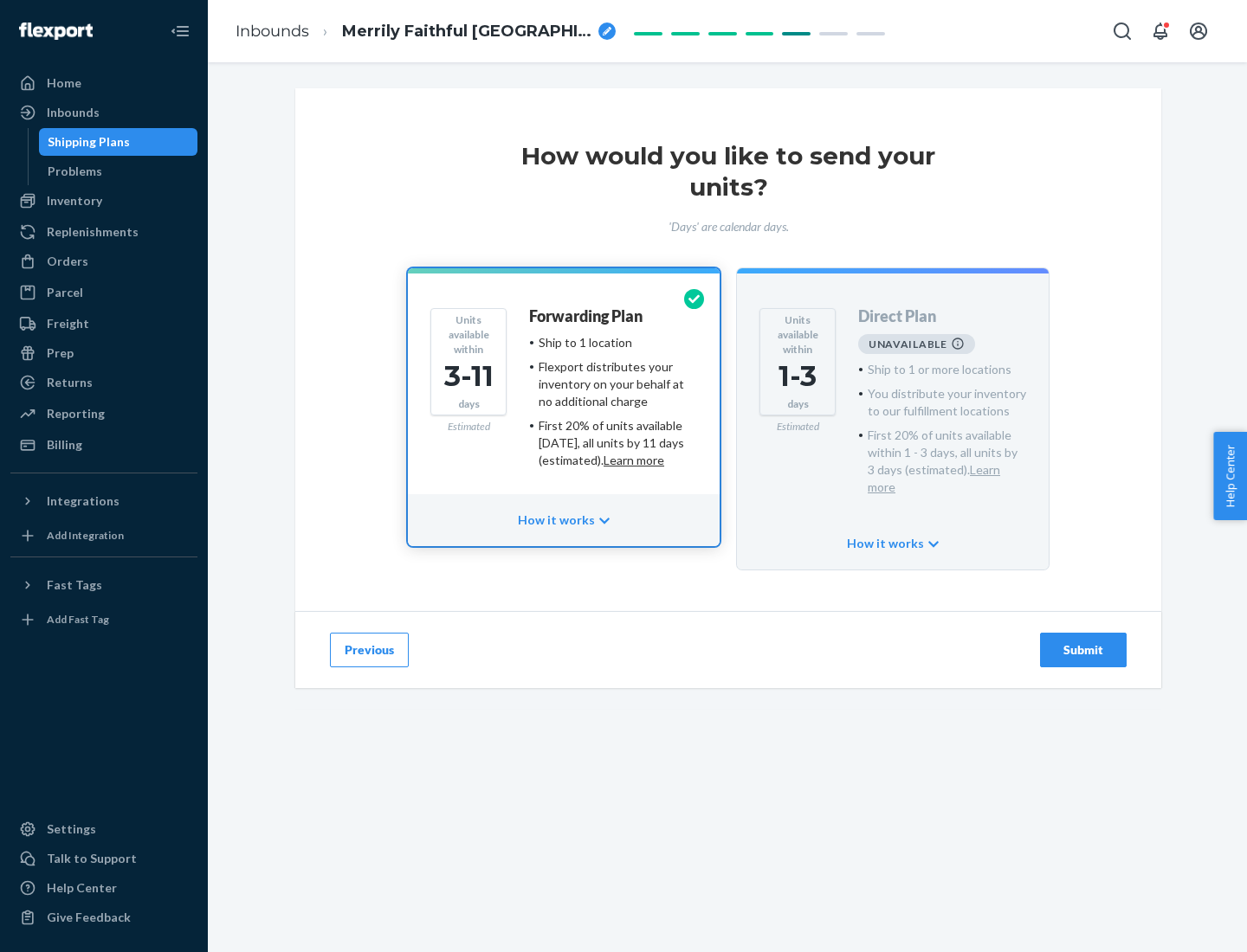
click at [587, 316] on h4 "Forwarding Plan" at bounding box center [586, 316] width 114 height 17
click at [1083, 641] on div "Submit" at bounding box center [1083, 649] width 57 height 17
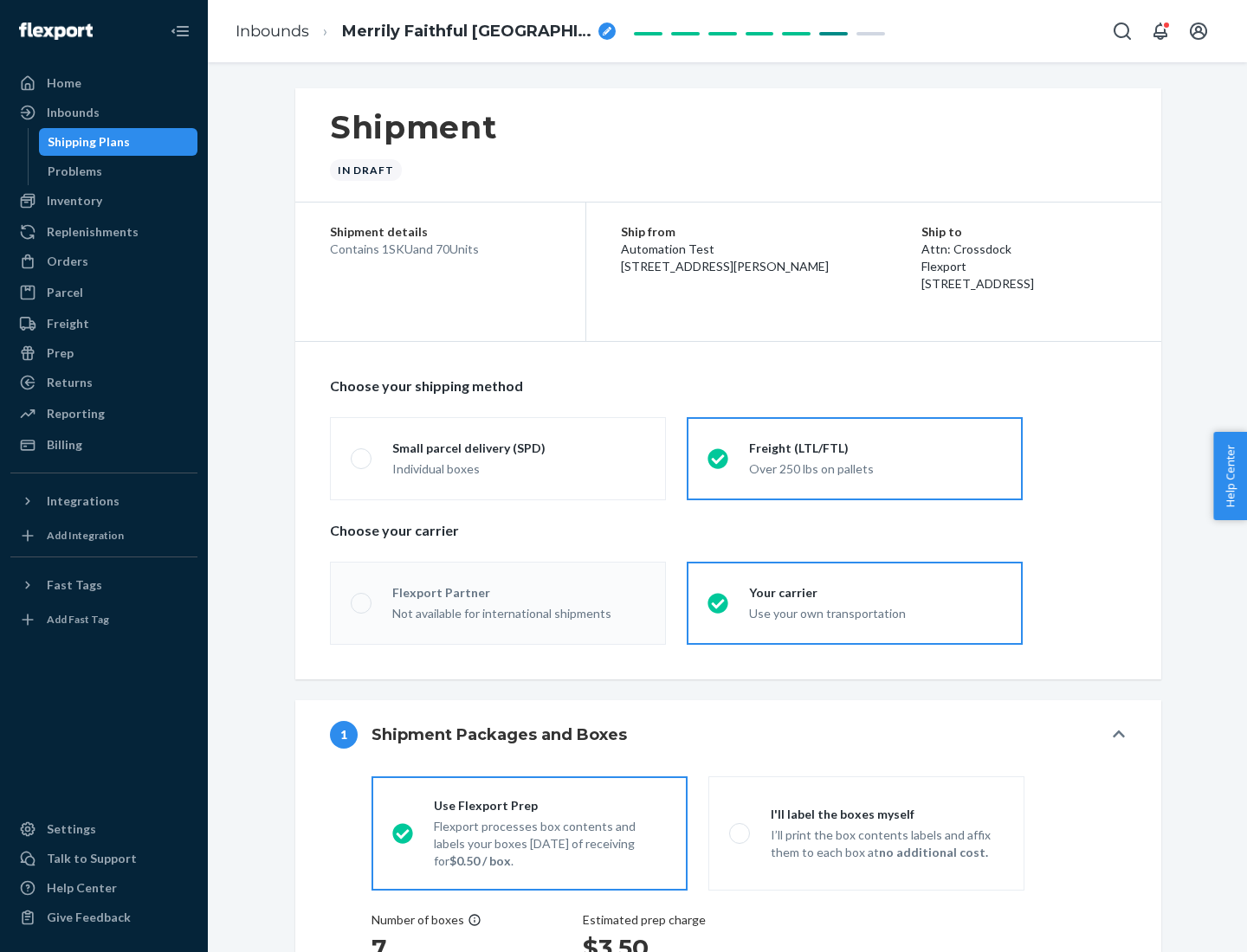
radio input "true"
radio input "false"
radio input "true"
radio input "false"
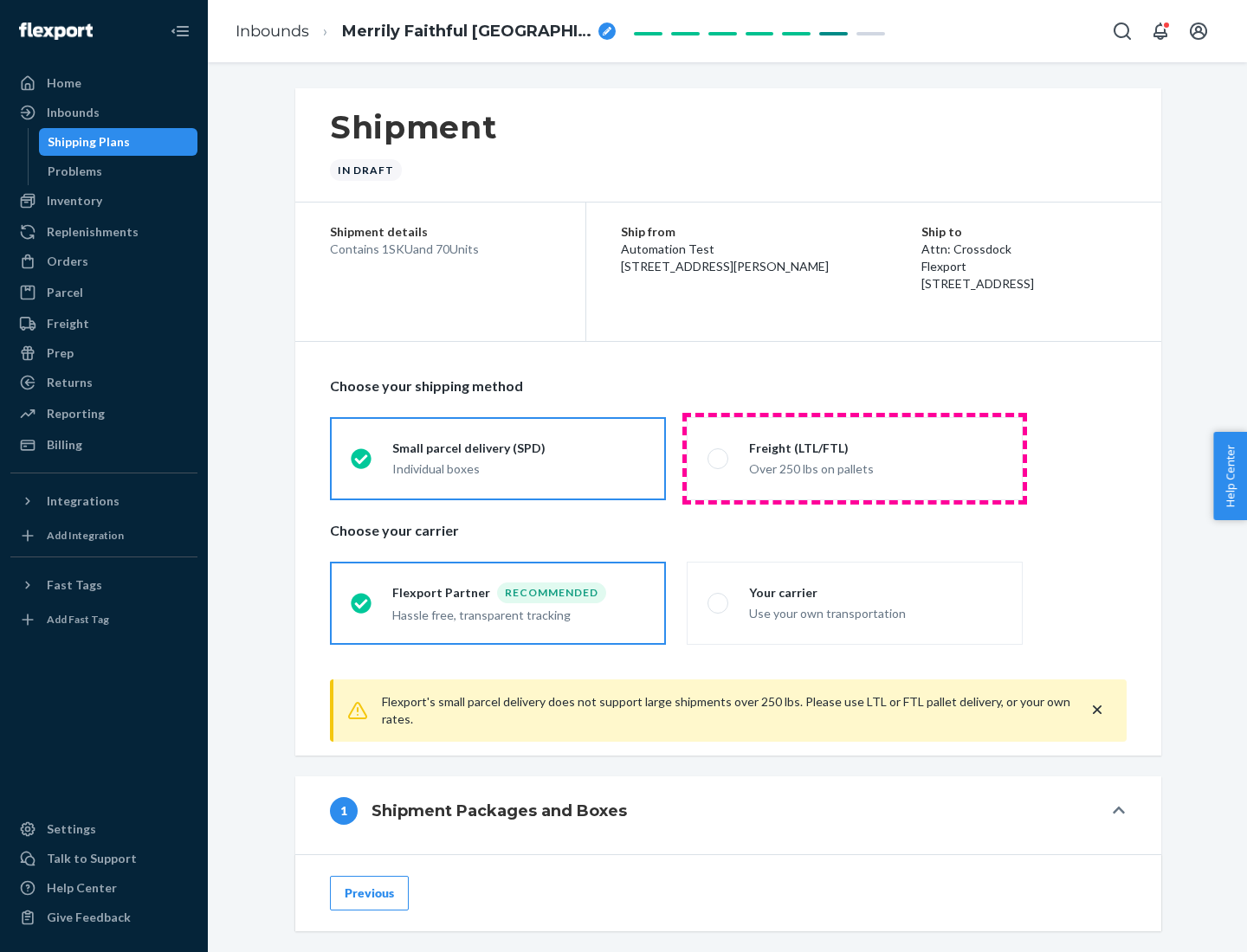
click at [855, 458] on div "Over 250 lbs on pallets" at bounding box center [875, 467] width 253 height 21
click at [718, 458] on input "Freight (LTL/FTL) Over 250 lbs on pallets" at bounding box center [712, 458] width 11 height 11
radio input "true"
radio input "false"
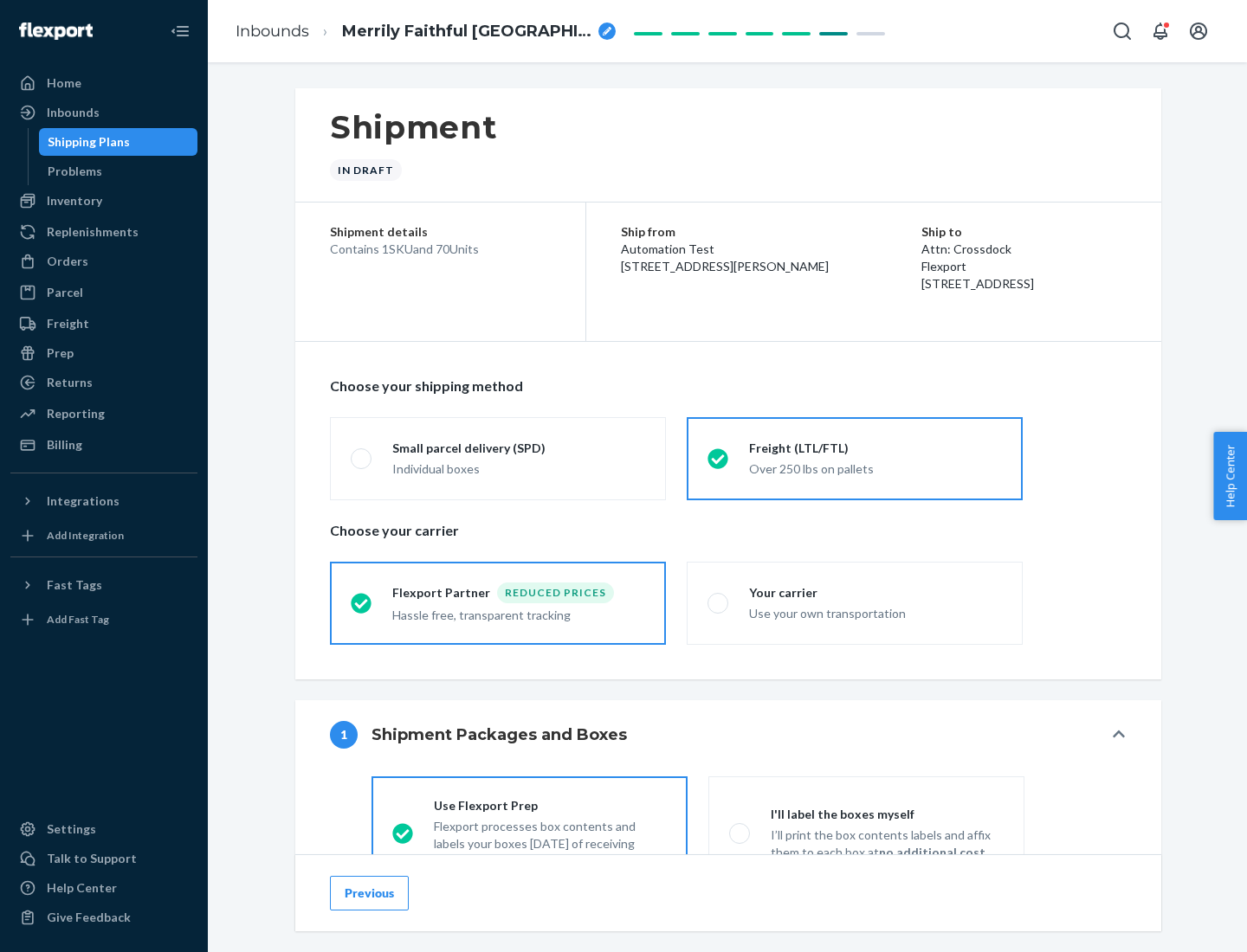
scroll to position [96, 0]
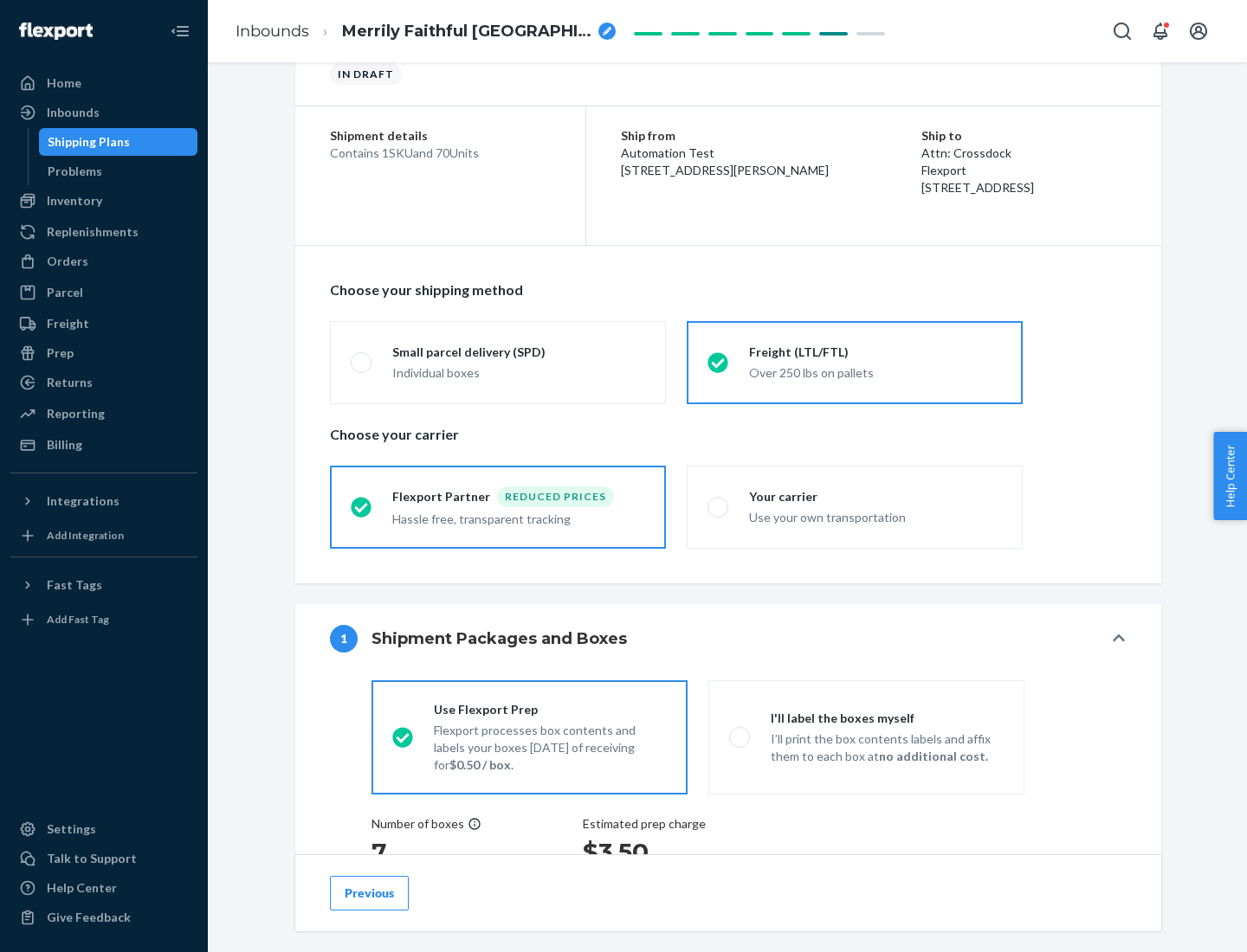
click at [498, 507] on div "Hassle free, transparent tracking" at bounding box center [519, 517] width 253 height 21
click at [362, 506] on input "Flexport Partner Reduced prices Hassle free, transparent tracking" at bounding box center [356, 506] width 11 height 11
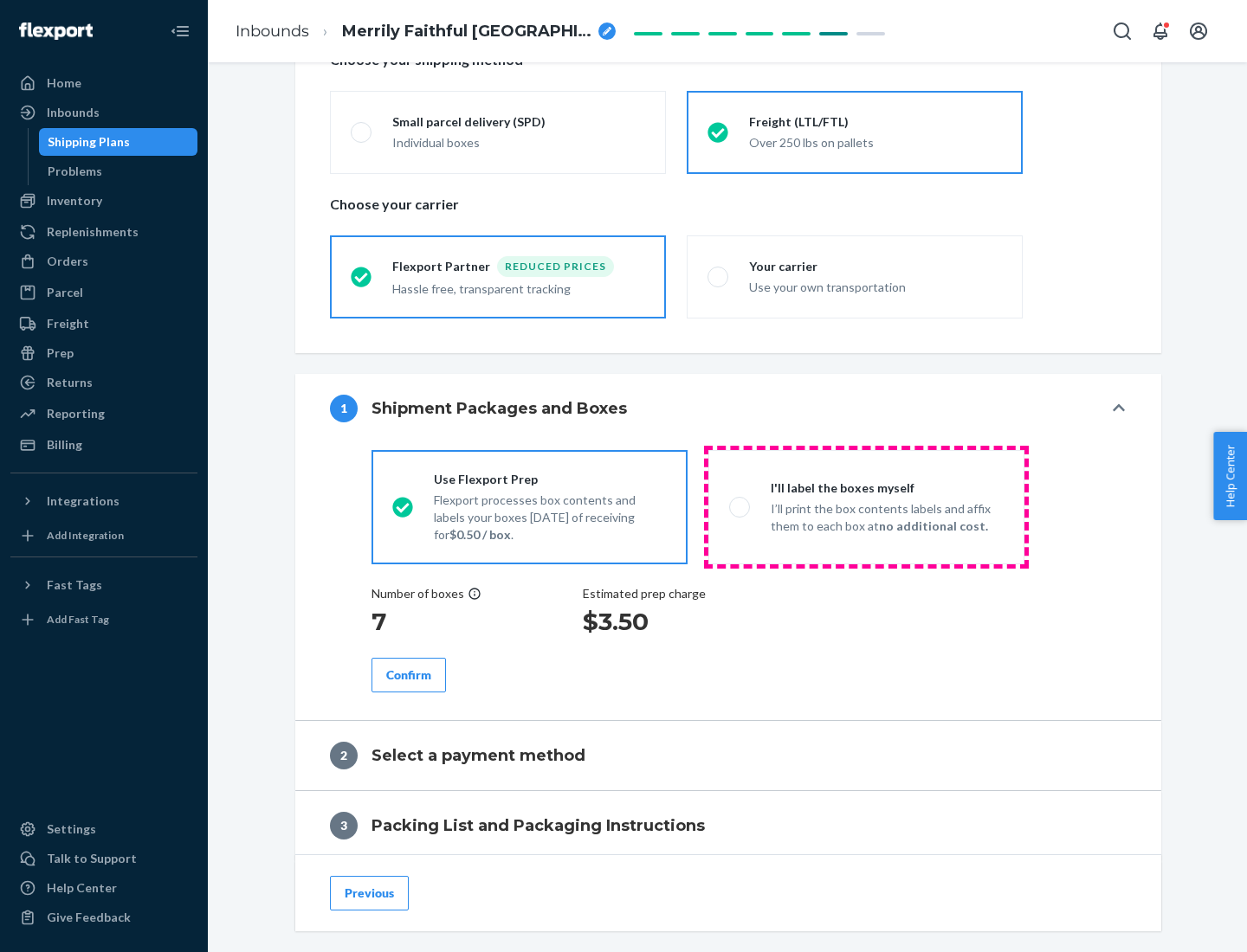
click at [866, 506] on p "I’ll print the box contents labels and affix them to each box at no additional …" at bounding box center [887, 517] width 233 height 35
click at [740, 506] on input "I'll label the boxes myself I’ll print the box contents labels and affix them t…" at bounding box center [734, 506] width 11 height 11
radio input "true"
radio input "false"
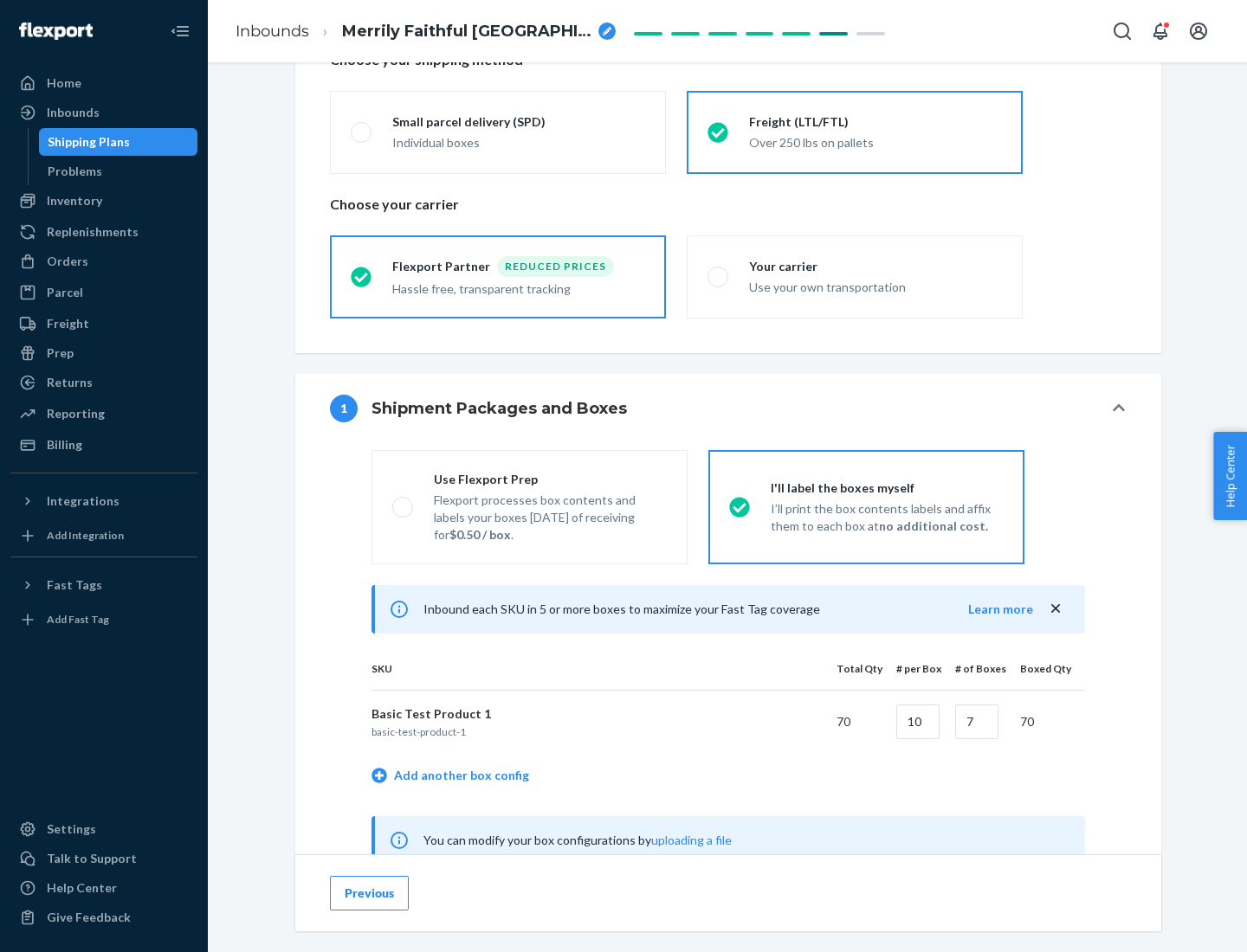
scroll to position [541, 0]
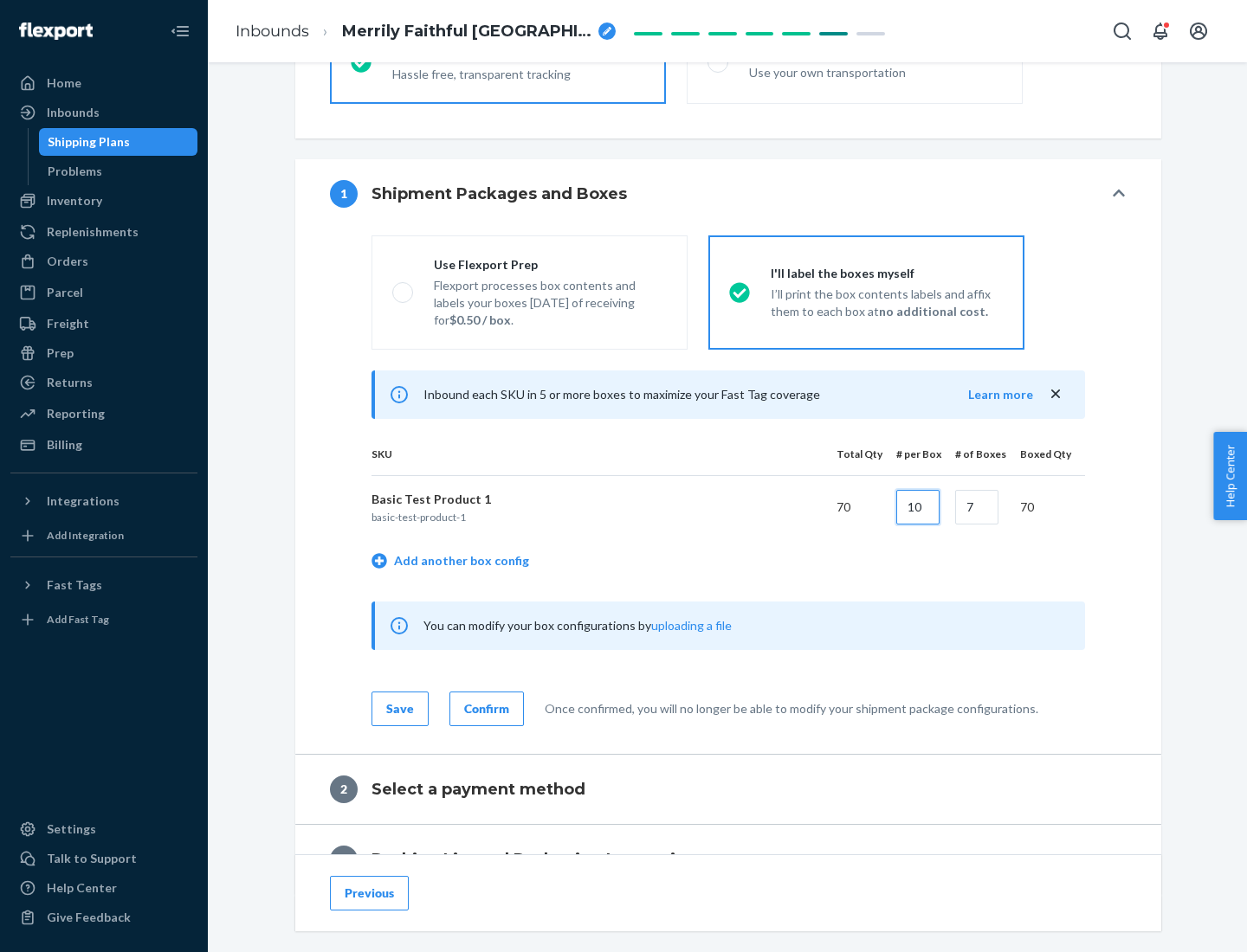
type input "10"
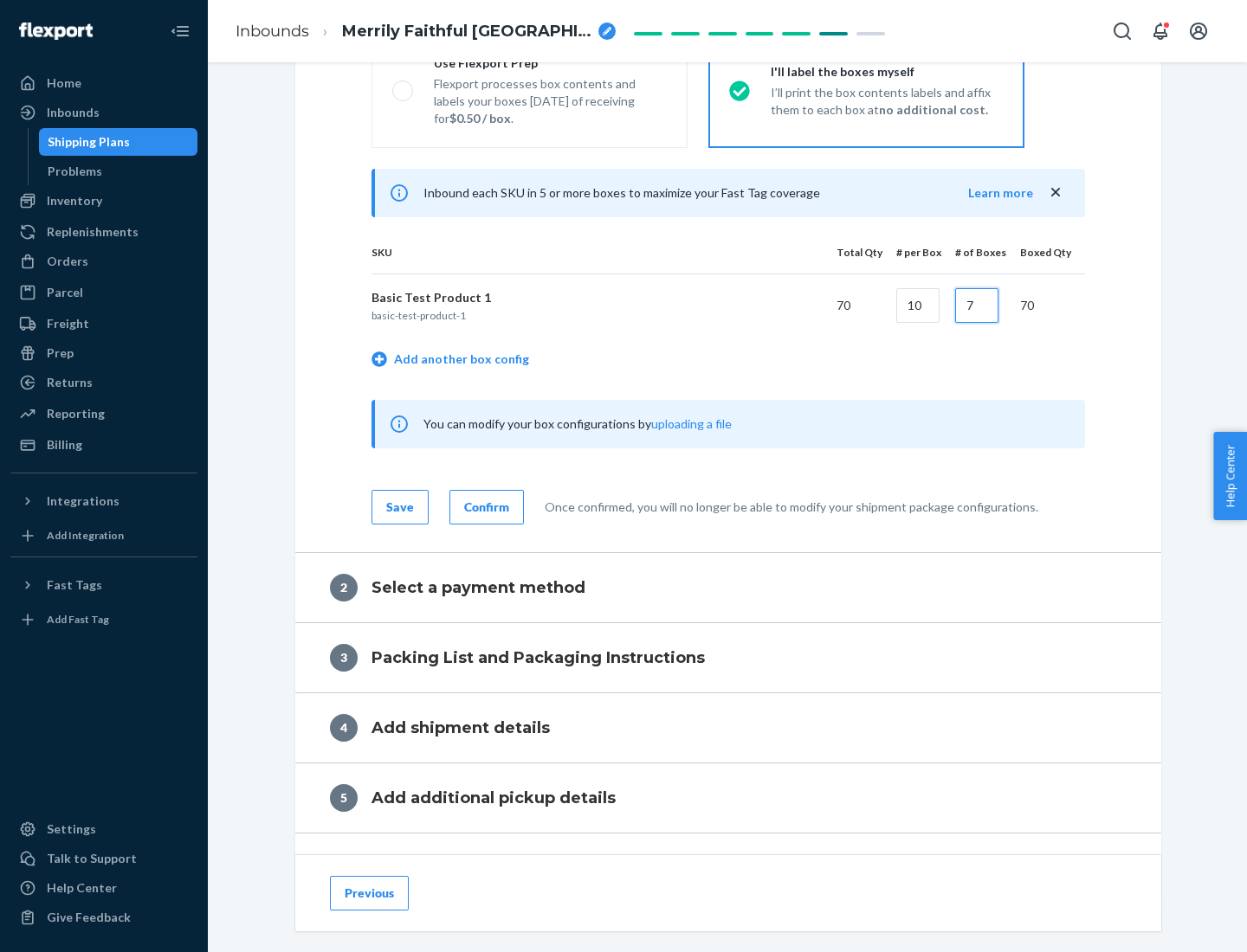
type input "7"
click at [484, 506] on div "Confirm" at bounding box center [486, 507] width 45 height 17
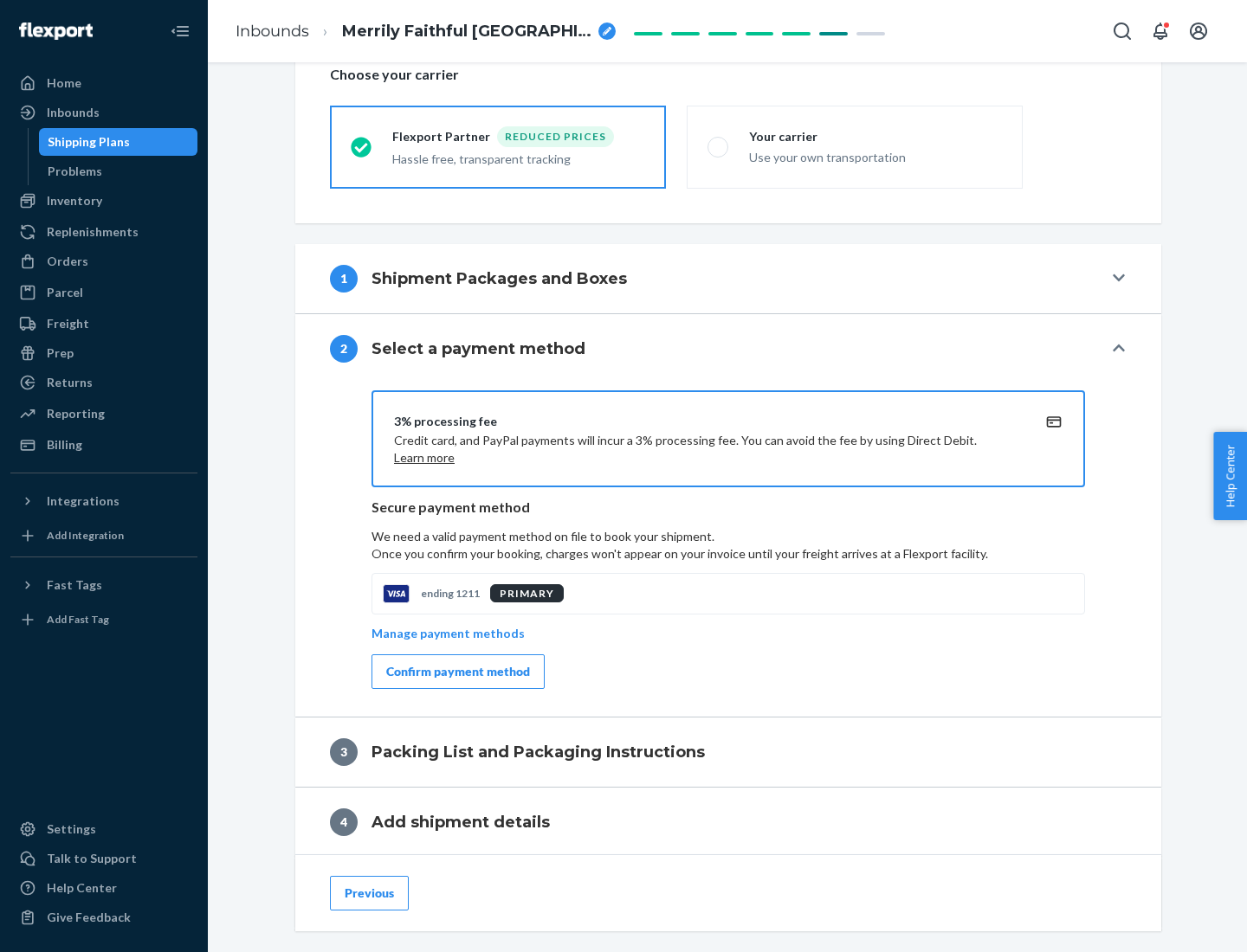
scroll to position [620, 0]
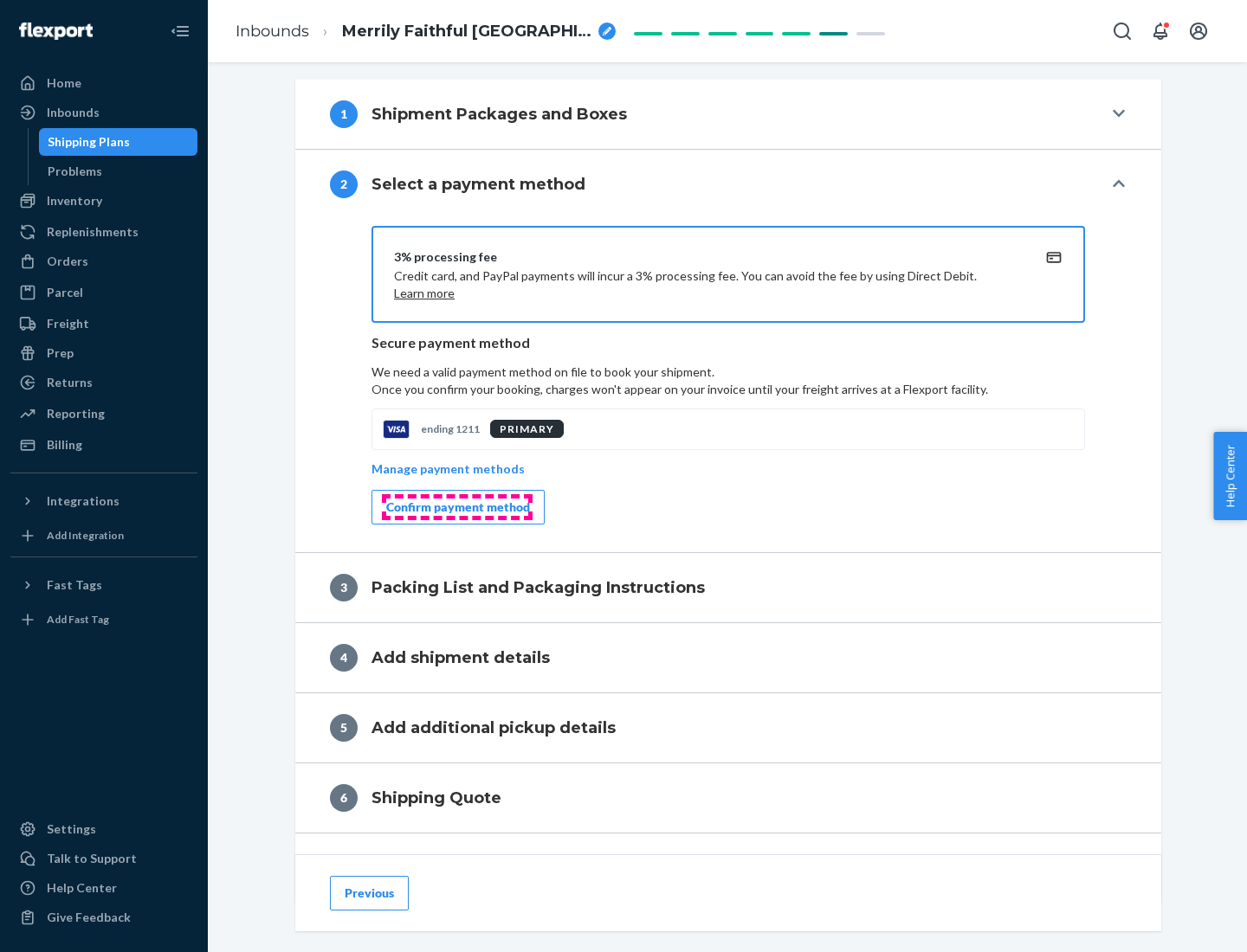
click at [456, 507] on div "Confirm payment method" at bounding box center [458, 507] width 143 height 17
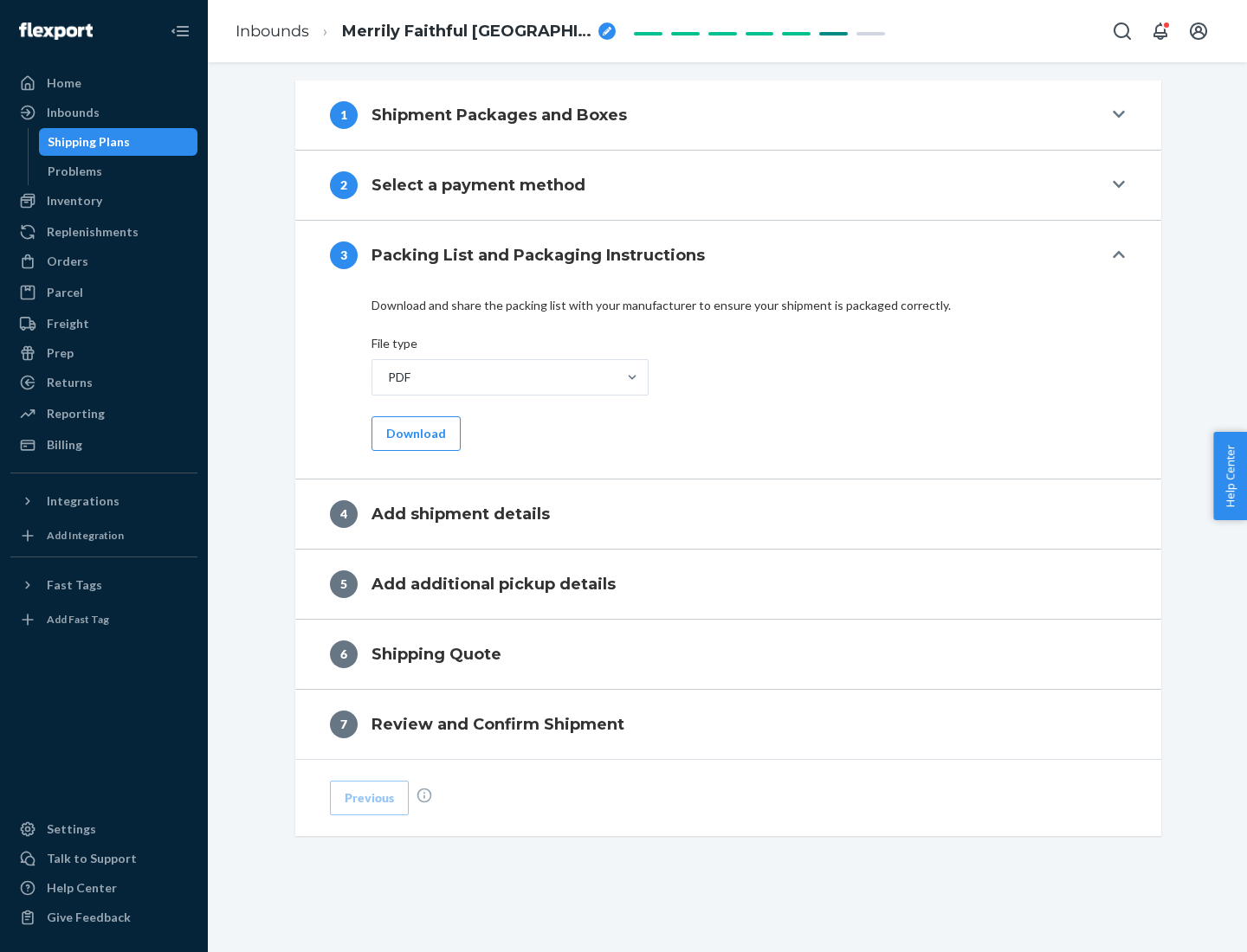
scroll to position [546, 0]
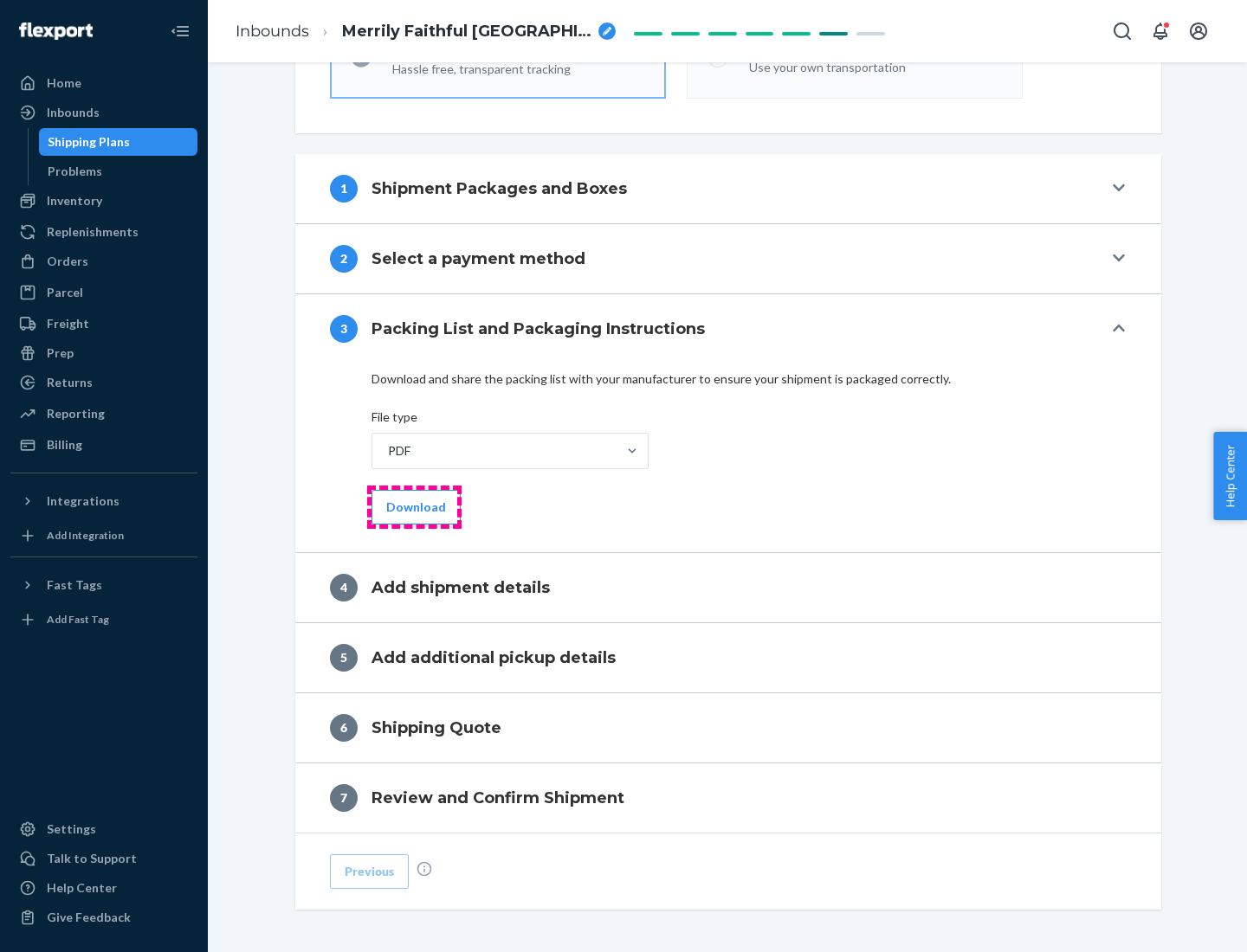
click at [413, 506] on button "Download" at bounding box center [416, 507] width 90 height 35
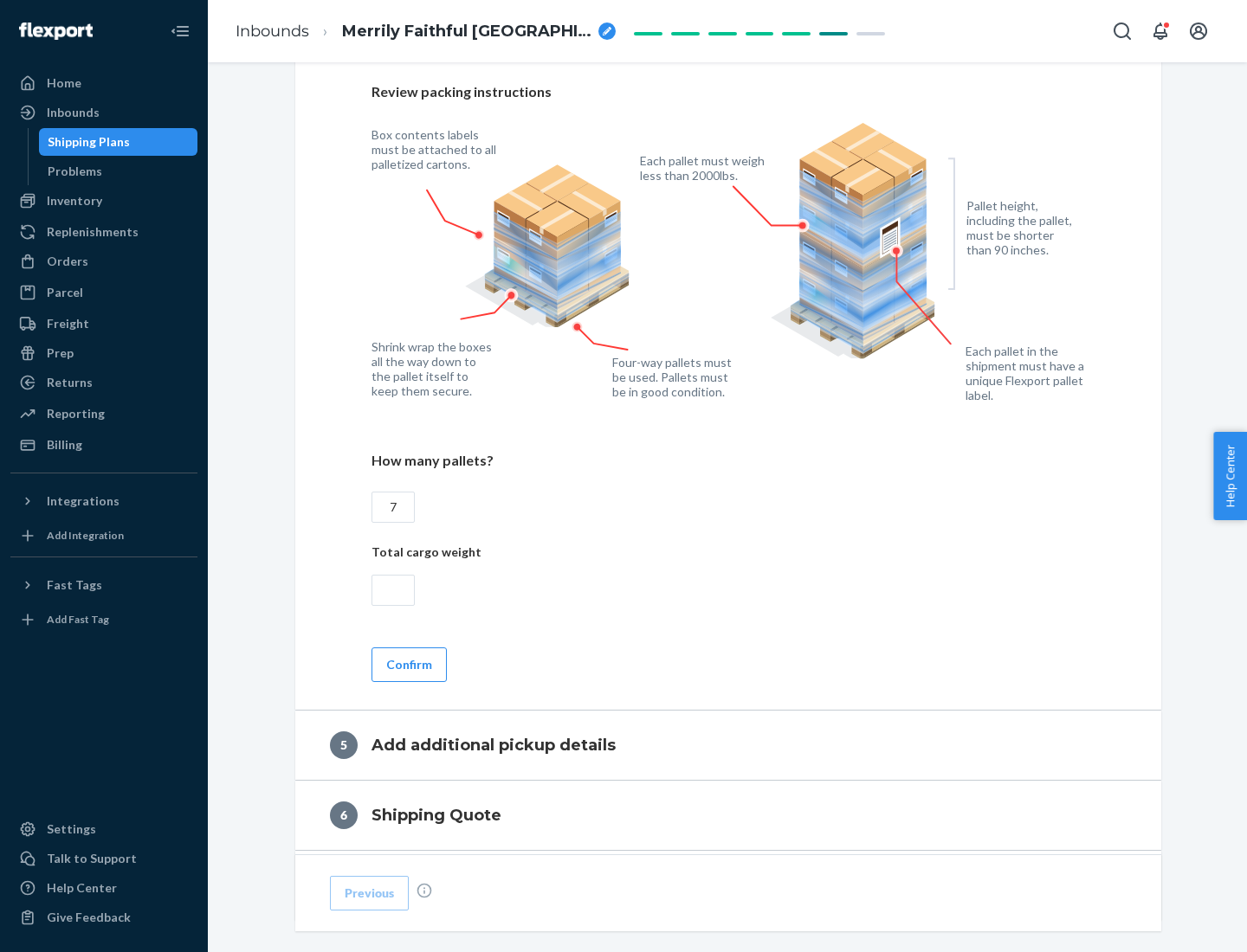
scroll to position [1123, 0]
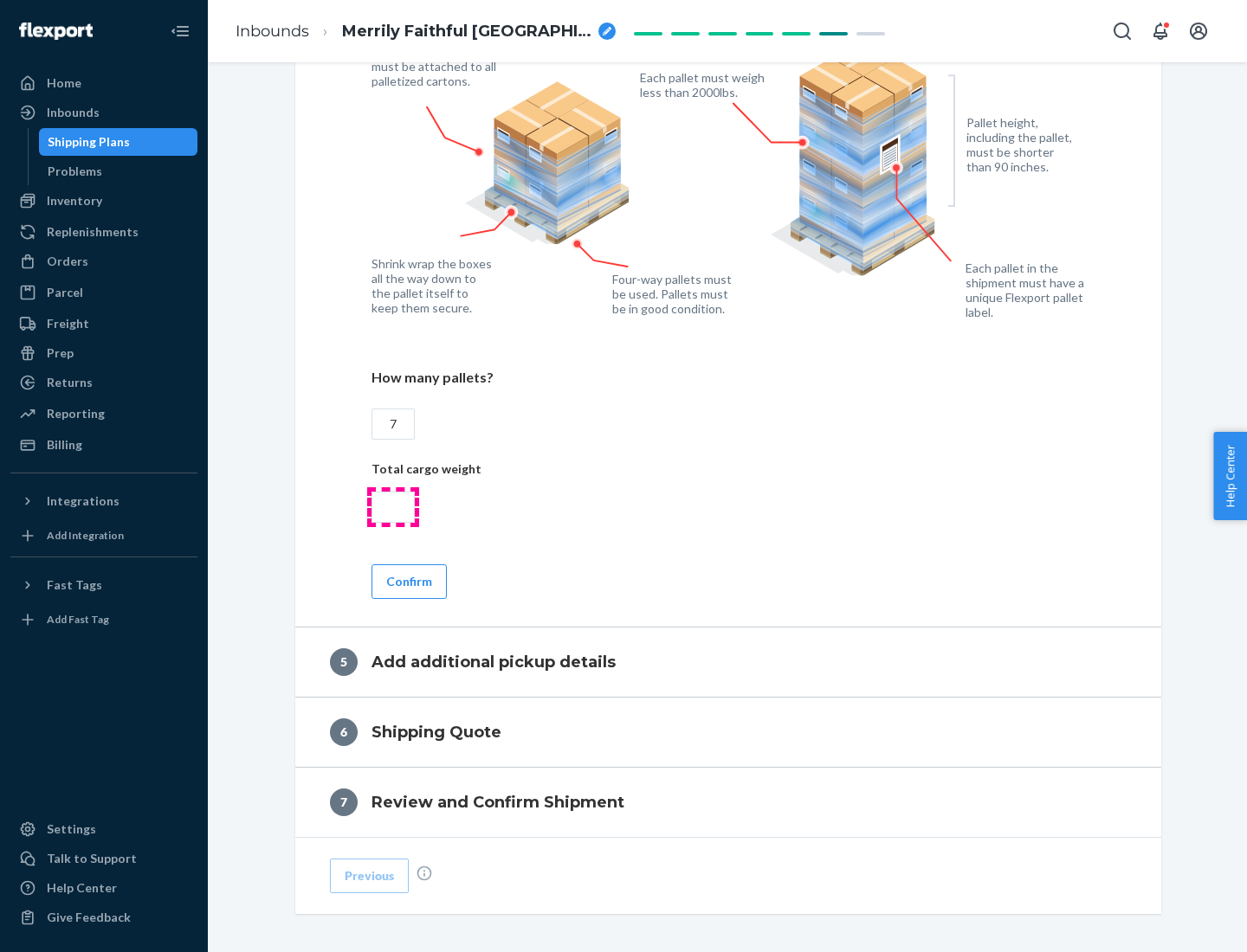
type input "7"
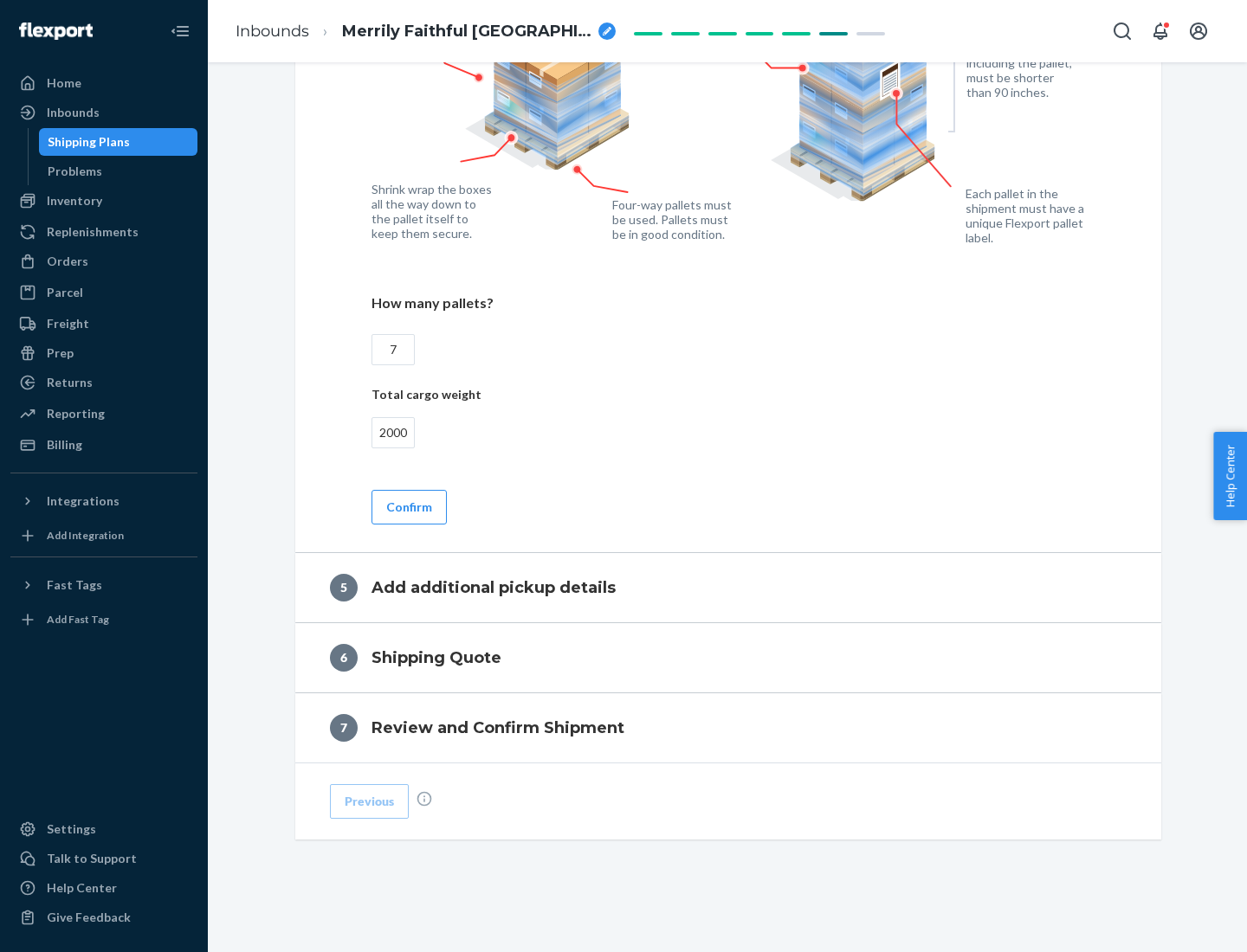
type input "2000"
click at [407, 506] on button "Confirm" at bounding box center [409, 507] width 76 height 35
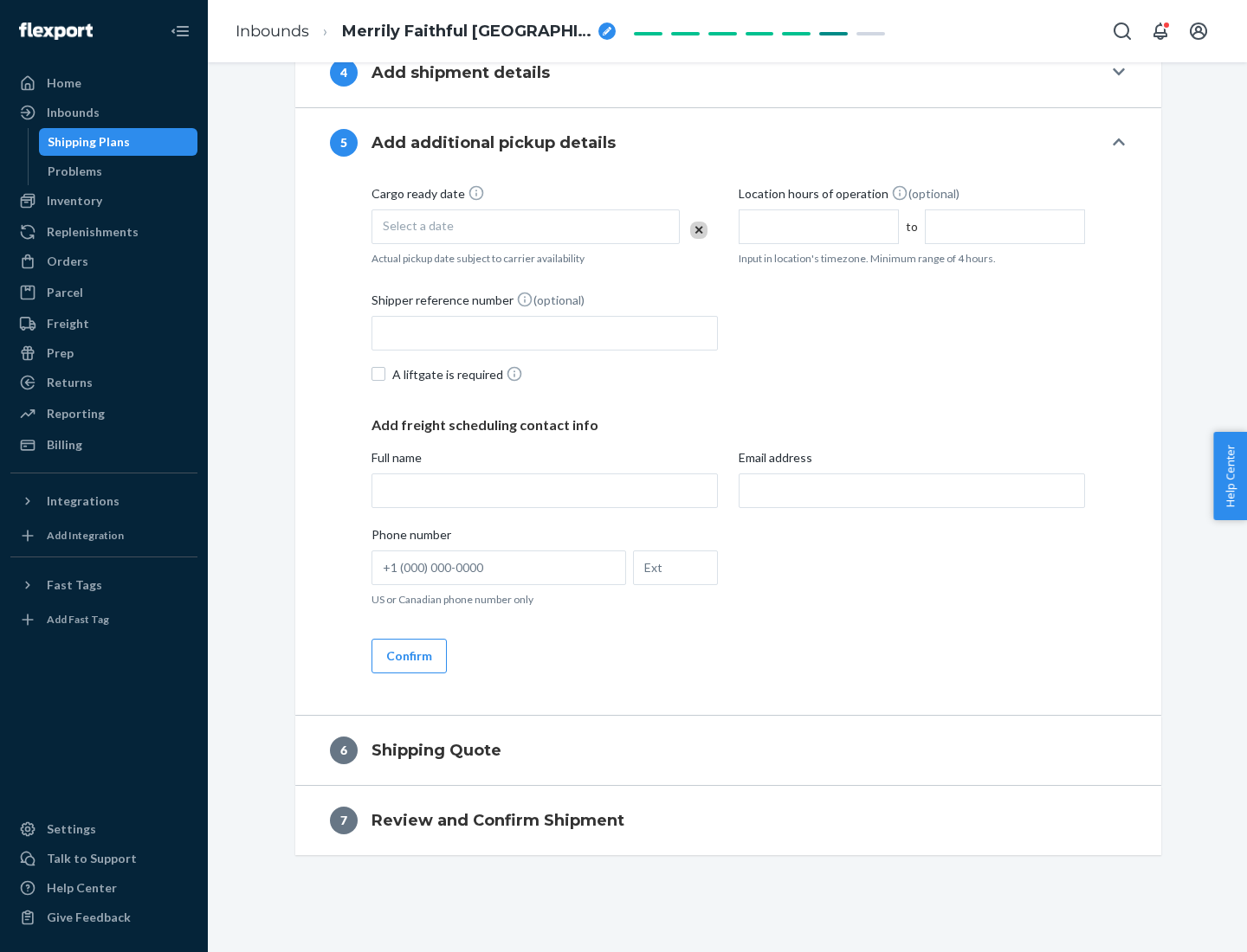
scroll to position [593, 0]
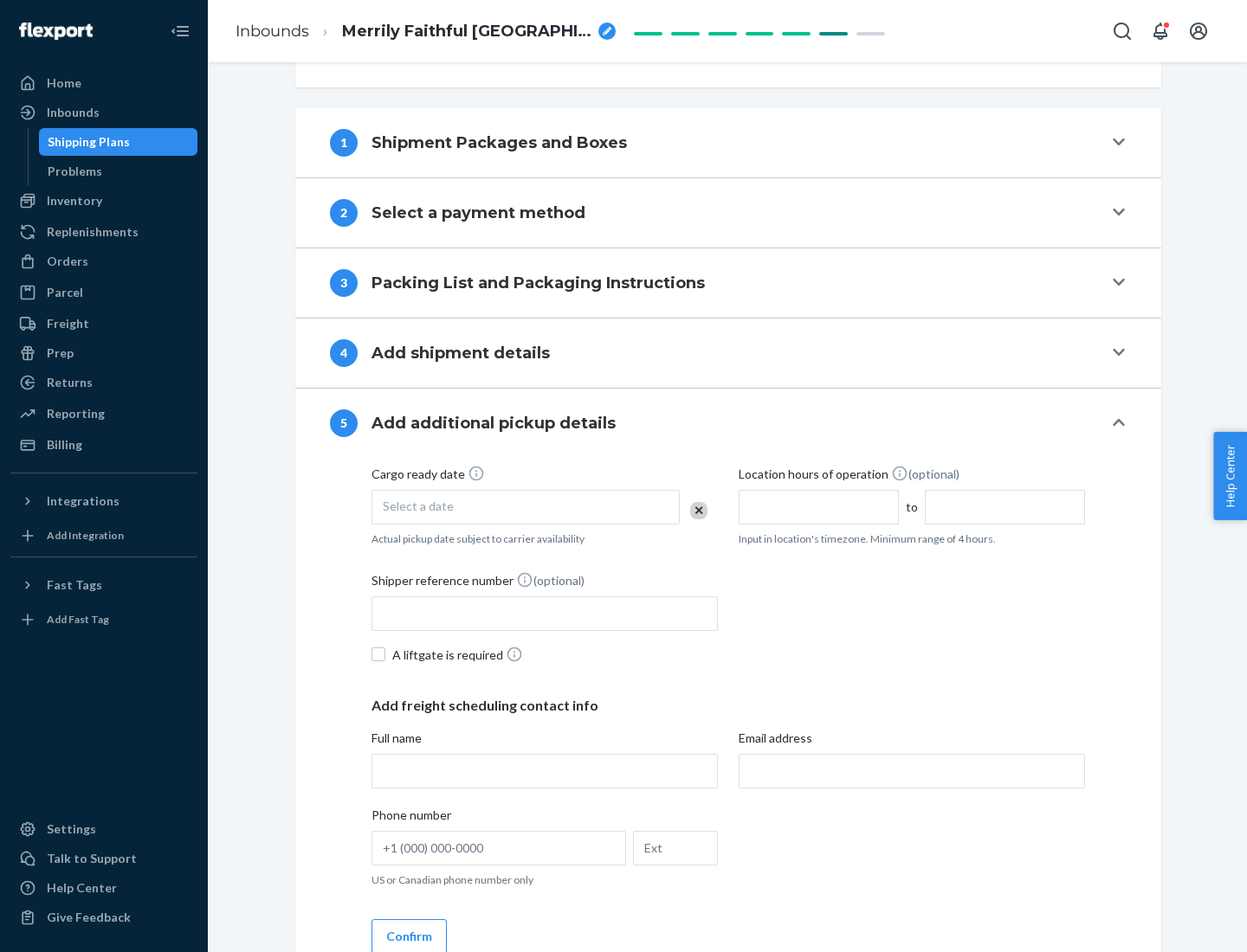
click at [526, 506] on div "Select a date" at bounding box center [525, 507] width 308 height 35
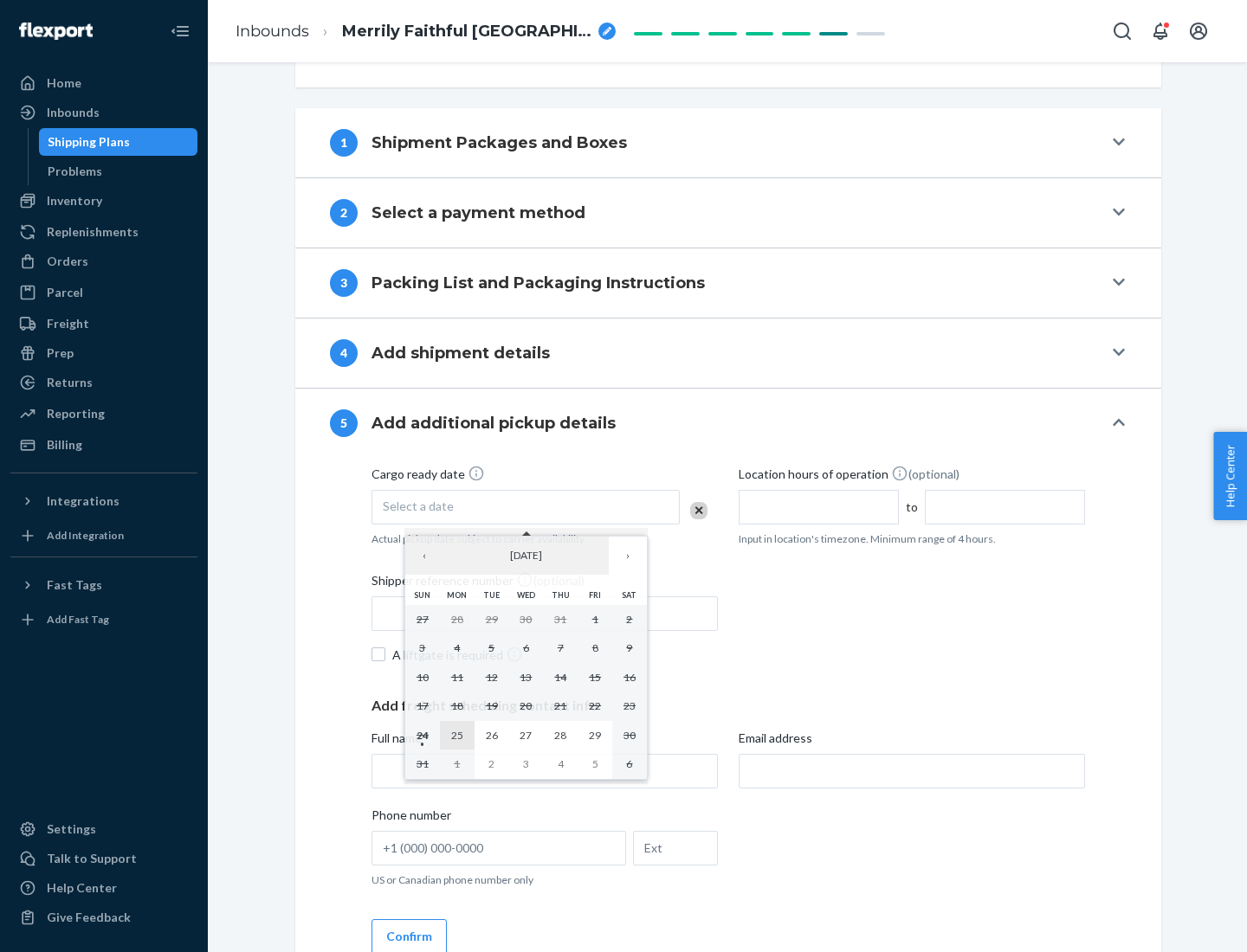
click at [456, 735] on abbr "25" at bounding box center [457, 735] width 12 height 13
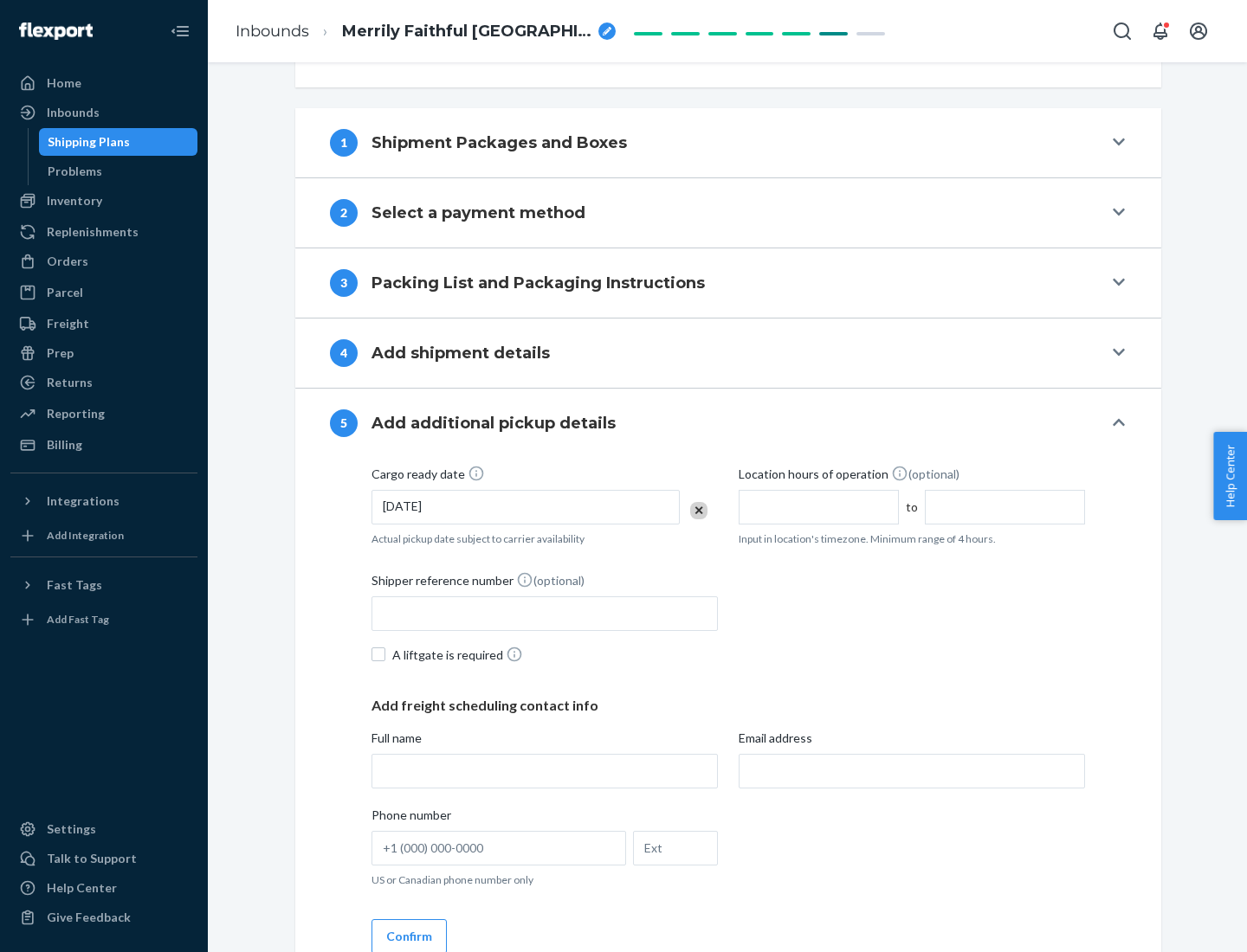
scroll to position [856, 0]
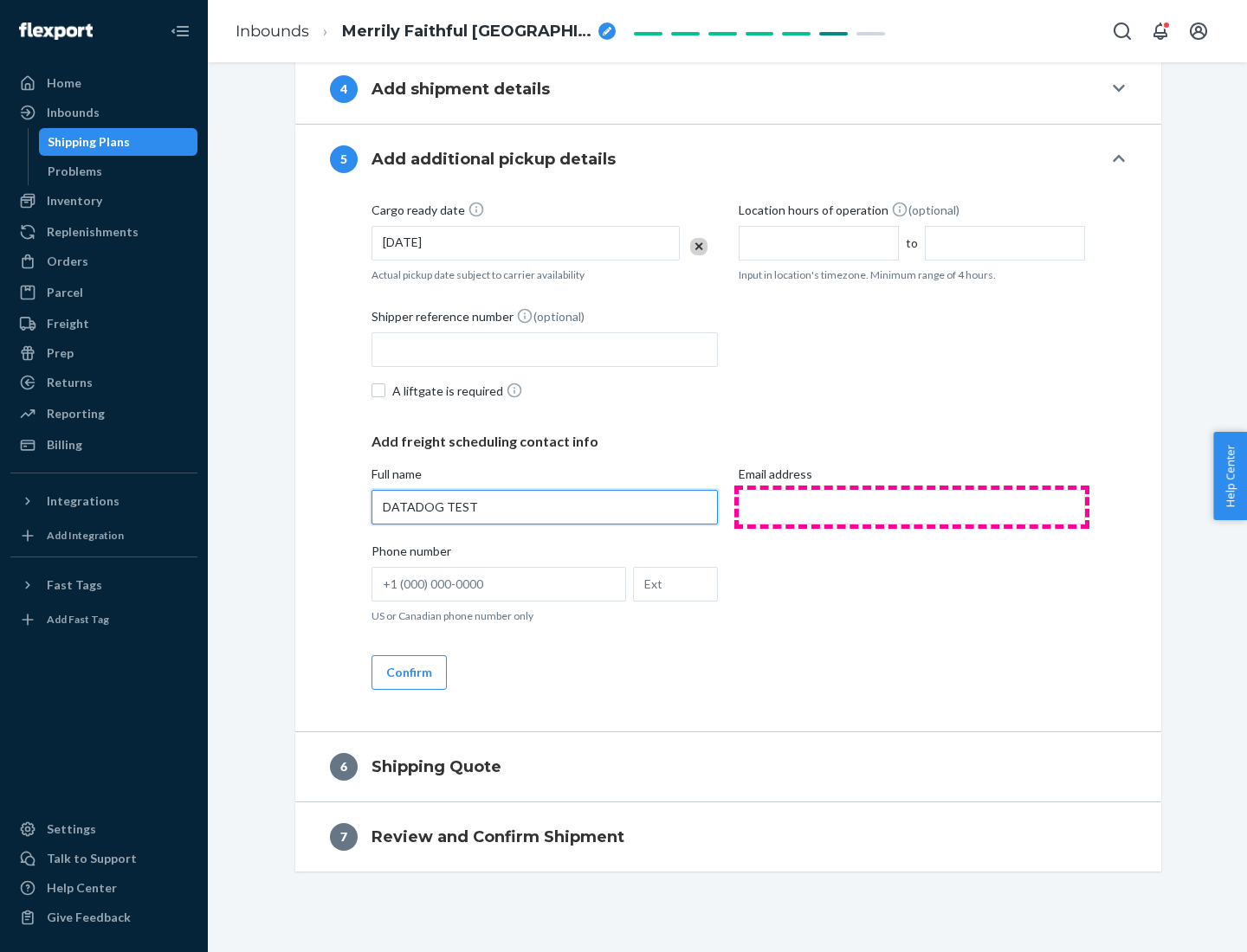
type input "DATADOG TEST"
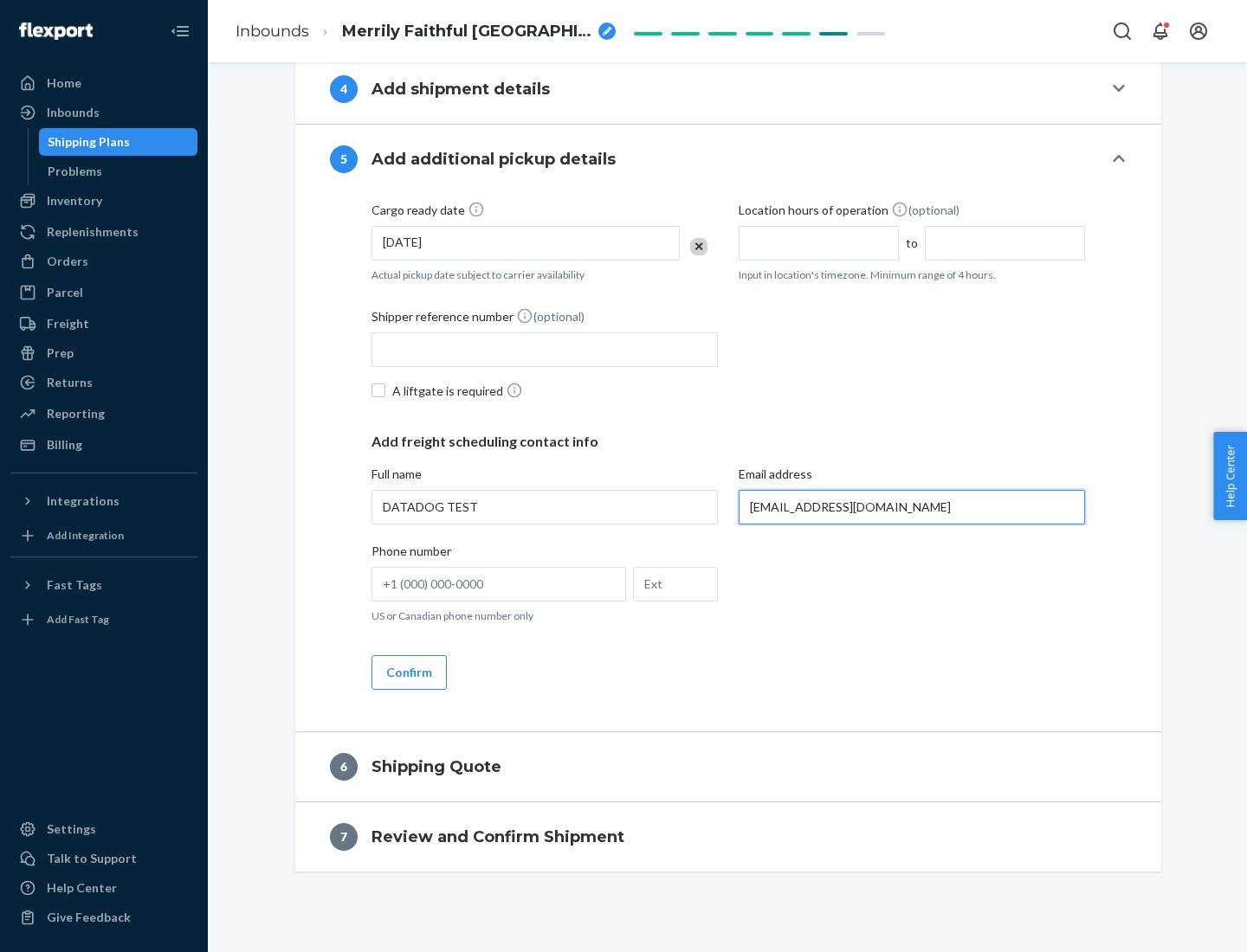
scroll to position [872, 0]
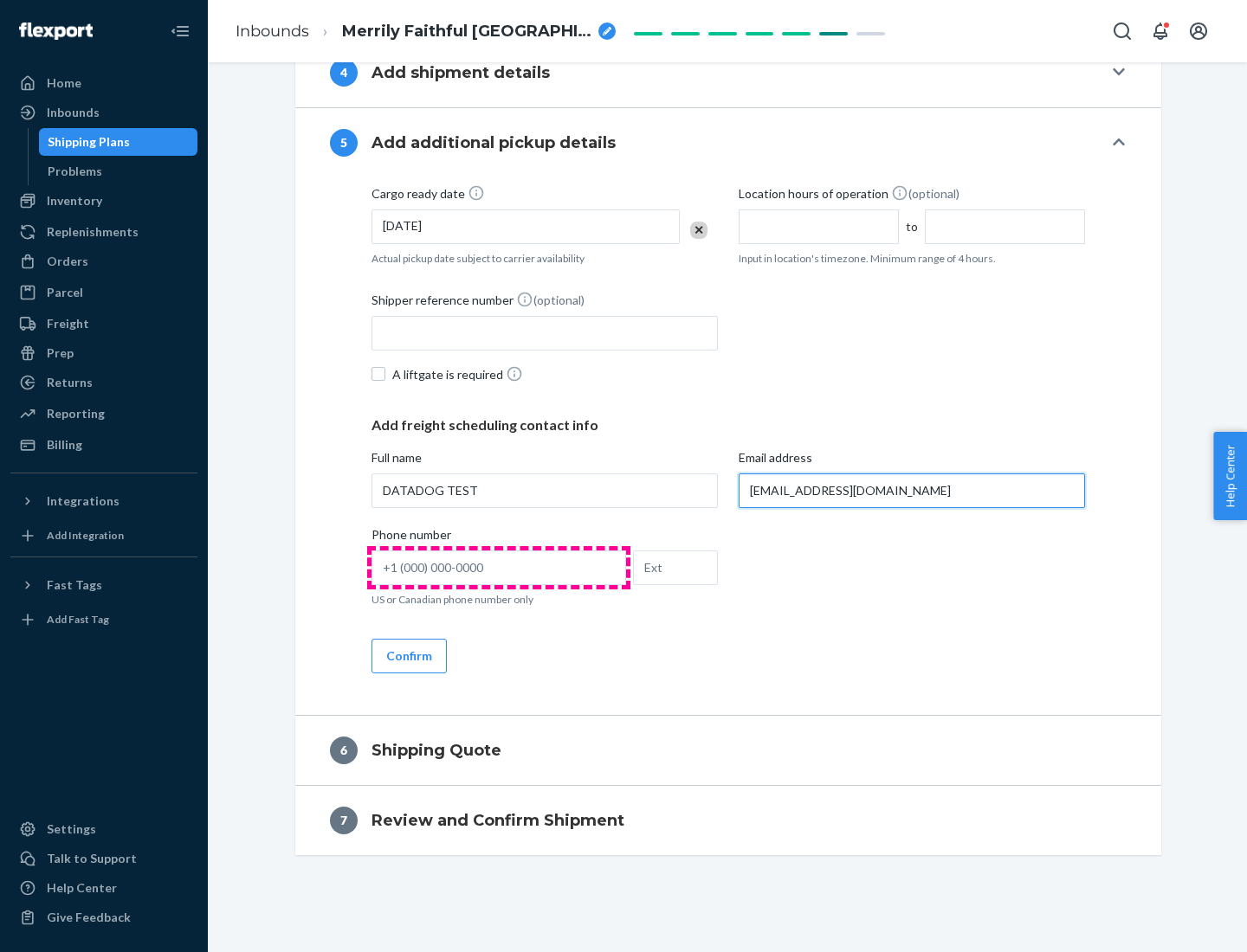
type input "[EMAIL_ADDRESS][DOMAIN_NAME]"
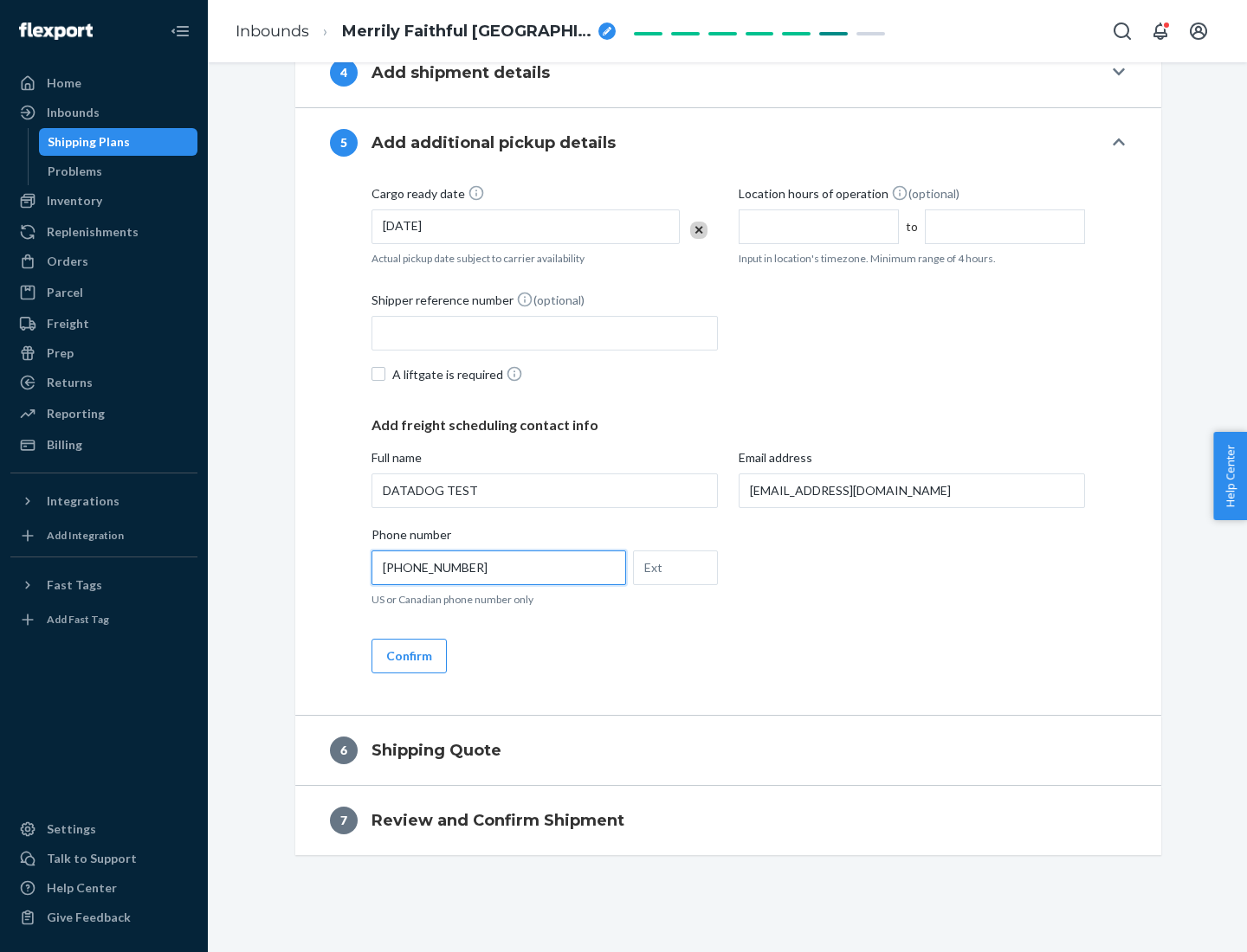
type input "[PHONE_NUMBER]"
click at [407, 655] on button "Confirm" at bounding box center [409, 655] width 76 height 35
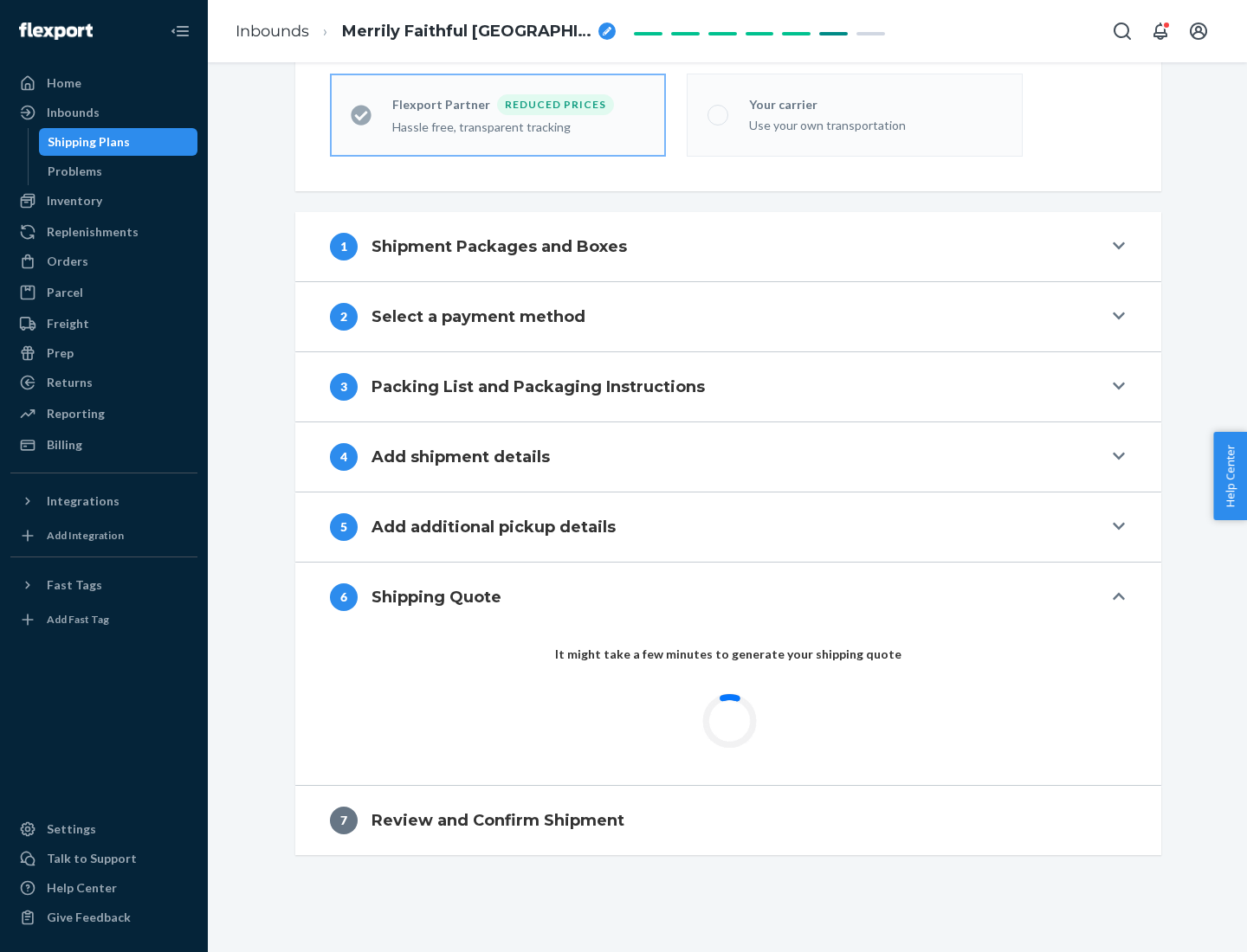
scroll to position [551, 0]
